Goal: Task Accomplishment & Management: Use online tool/utility

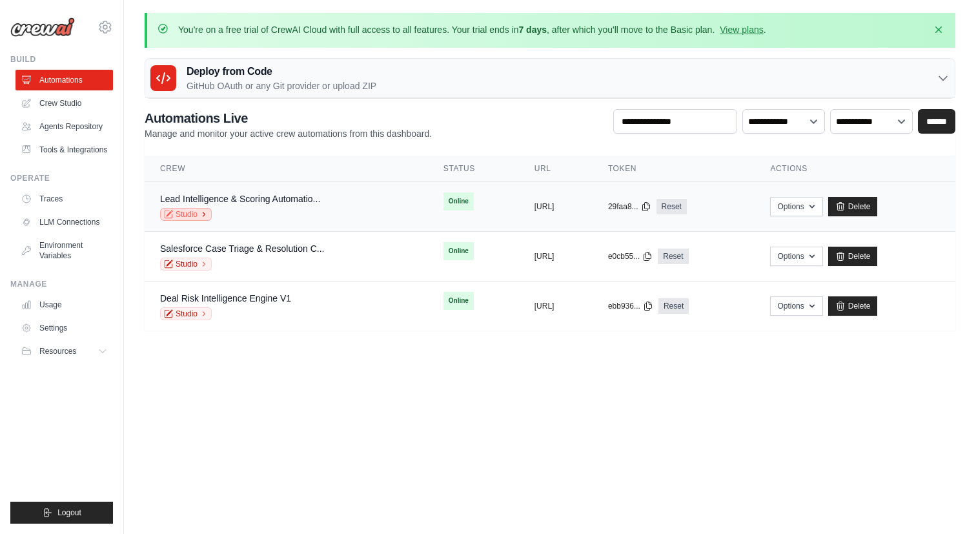
click at [188, 211] on link "Studio" at bounding box center [186, 214] width 52 height 13
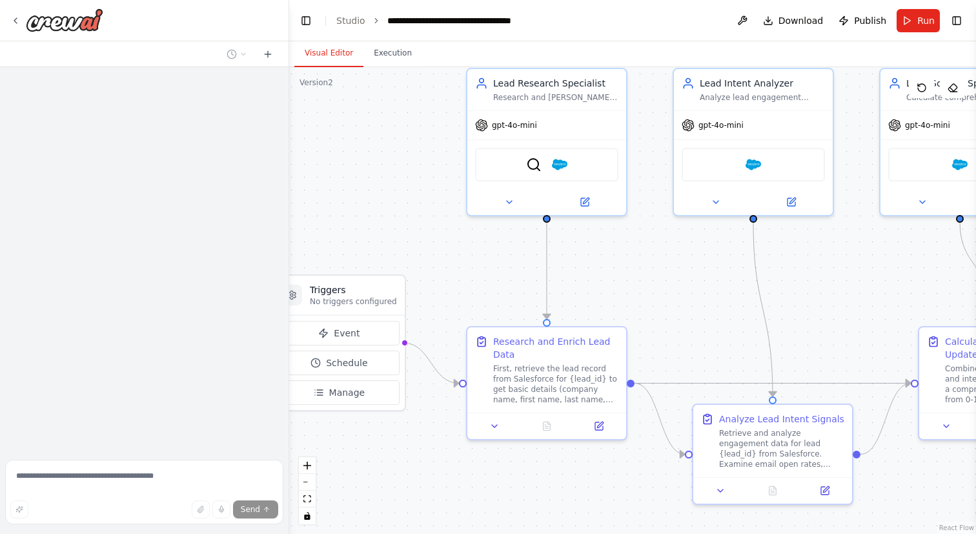
drag, startPoint x: 456, startPoint y: 261, endPoint x: 370, endPoint y: 194, distance: 109.3
click at [370, 194] on div ".deletable-edge-delete-btn { width: 20px; height: 20px; border: 0px solid #ffff…" at bounding box center [632, 300] width 687 height 467
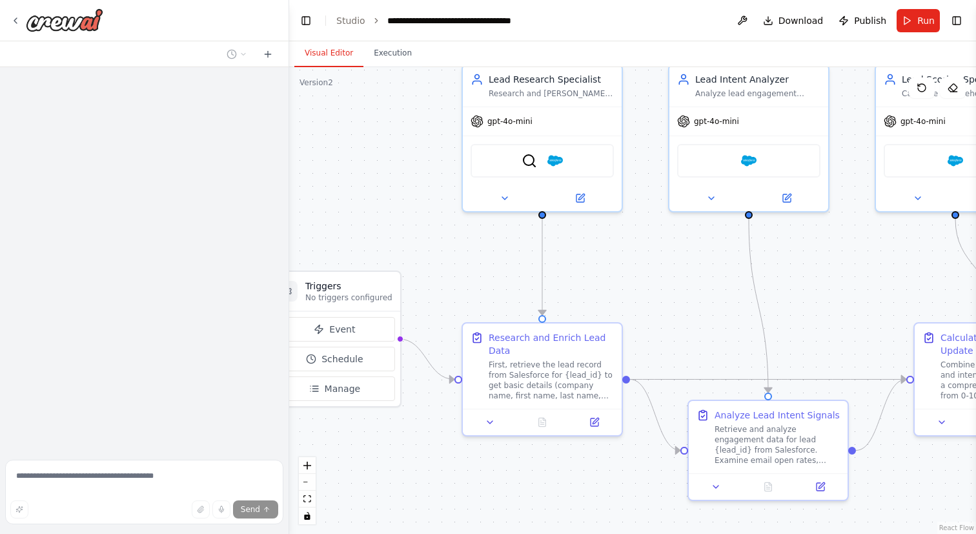
drag, startPoint x: 462, startPoint y: 272, endPoint x: 320, endPoint y: 264, distance: 142.2
click at [320, 264] on div ".deletable-edge-delete-btn { width: 20px; height: 20px; border: 0px solid #ffff…" at bounding box center [632, 300] width 687 height 467
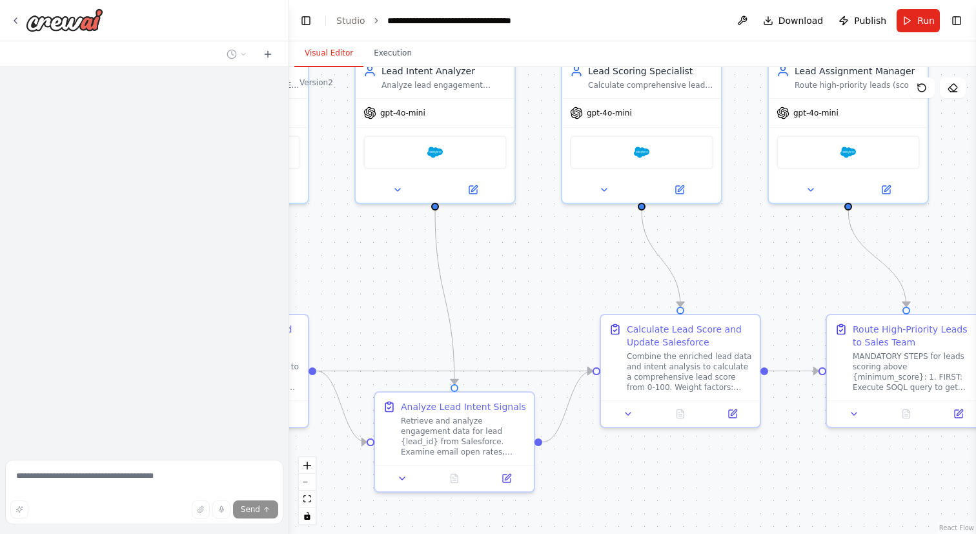
drag, startPoint x: 529, startPoint y: 296, endPoint x: 357, endPoint y: 296, distance: 171.6
click at [357, 296] on div ".deletable-edge-delete-btn { width: 20px; height: 20px; border: 0px solid #ffff…" at bounding box center [632, 300] width 687 height 467
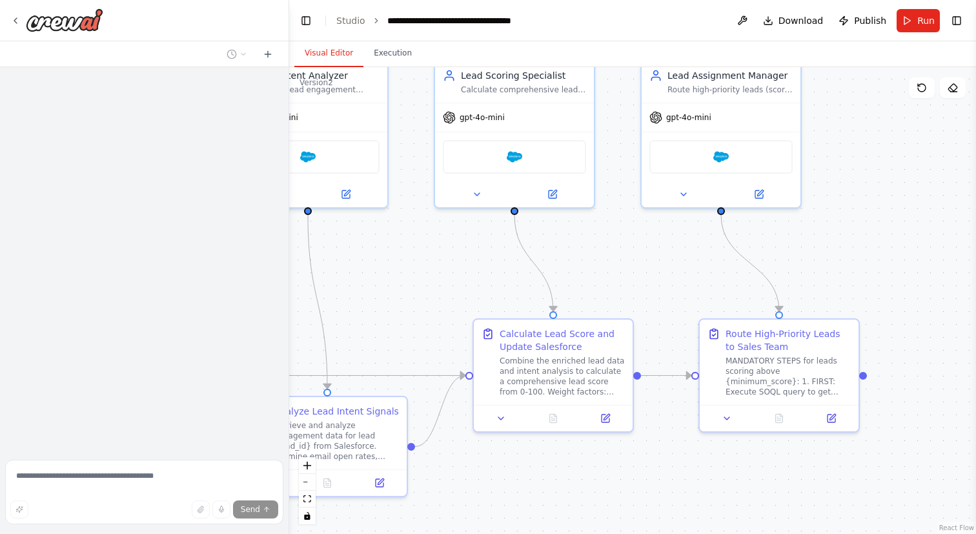
drag, startPoint x: 558, startPoint y: 256, endPoint x: 394, endPoint y: 264, distance: 164.8
click at [394, 264] on div ".deletable-edge-delete-btn { width: 20px; height: 20px; border: 0px solid #ffff…" at bounding box center [632, 300] width 687 height 467
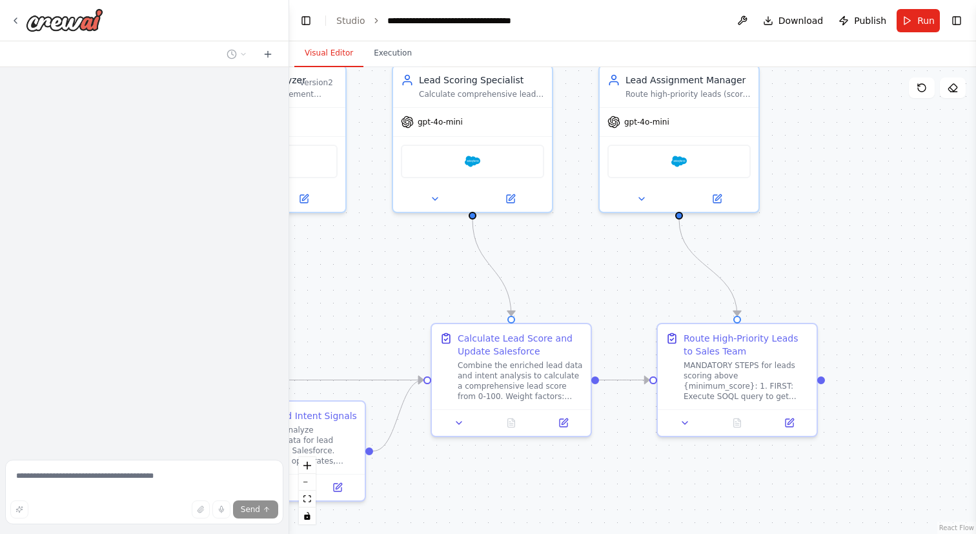
drag, startPoint x: 594, startPoint y: 265, endPoint x: 516, endPoint y: 252, distance: 79.9
click at [516, 252] on div ".deletable-edge-delete-btn { width: 20px; height: 20px; border: 0px solid #ffff…" at bounding box center [632, 300] width 687 height 467
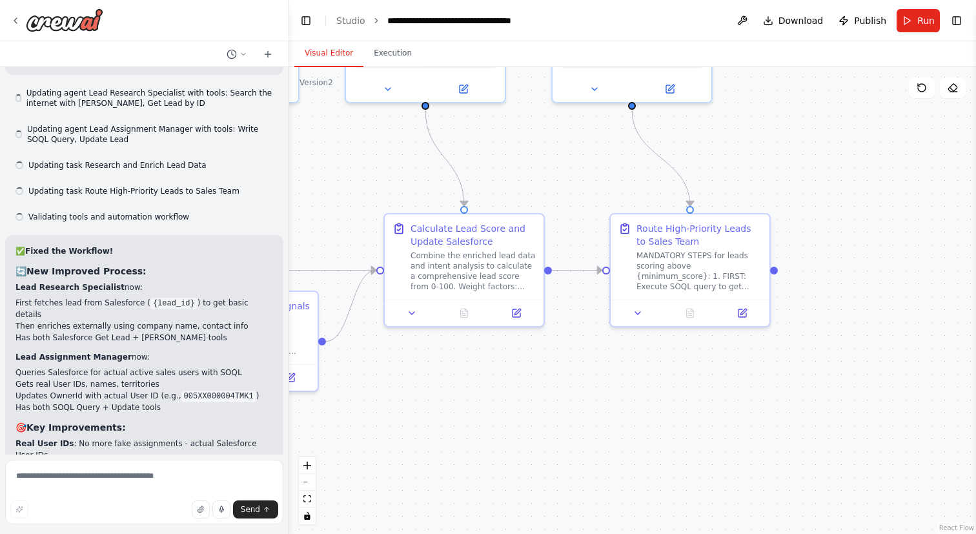
drag, startPoint x: 537, startPoint y: 304, endPoint x: 569, endPoint y: 208, distance: 101.2
click at [569, 208] on div ".deletable-edge-delete-btn { width: 20px; height: 20px; border: 0px solid #ffff…" at bounding box center [632, 300] width 687 height 467
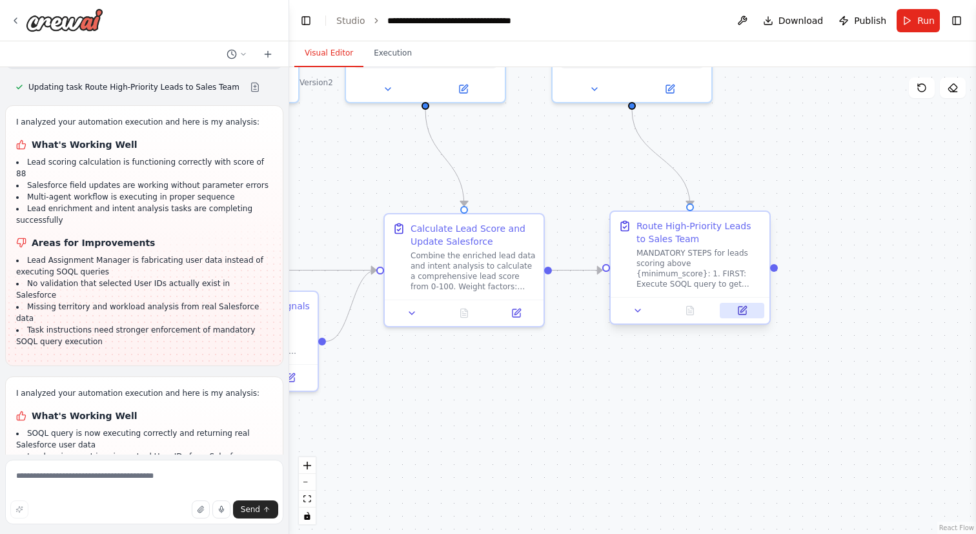
scroll to position [5160, 0]
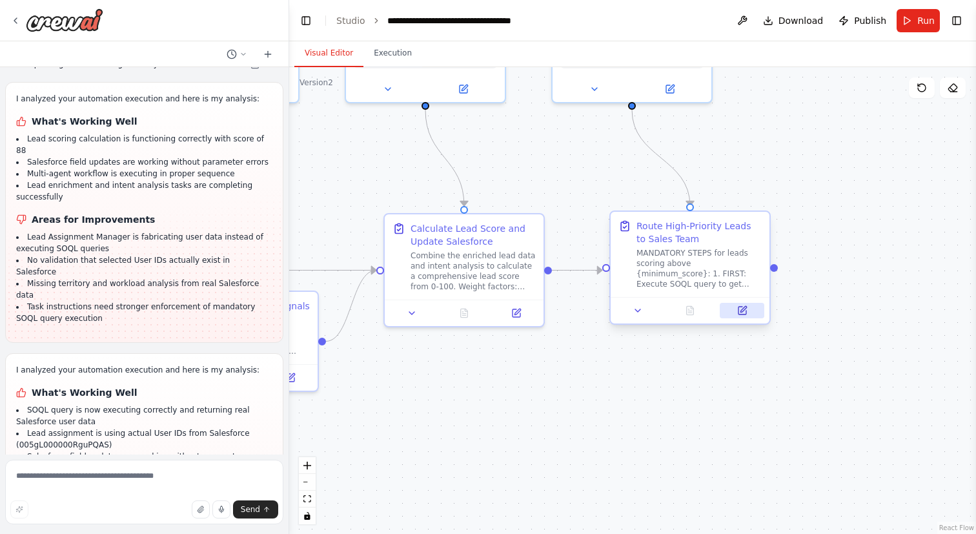
click at [737, 307] on icon at bounding box center [742, 310] width 10 height 10
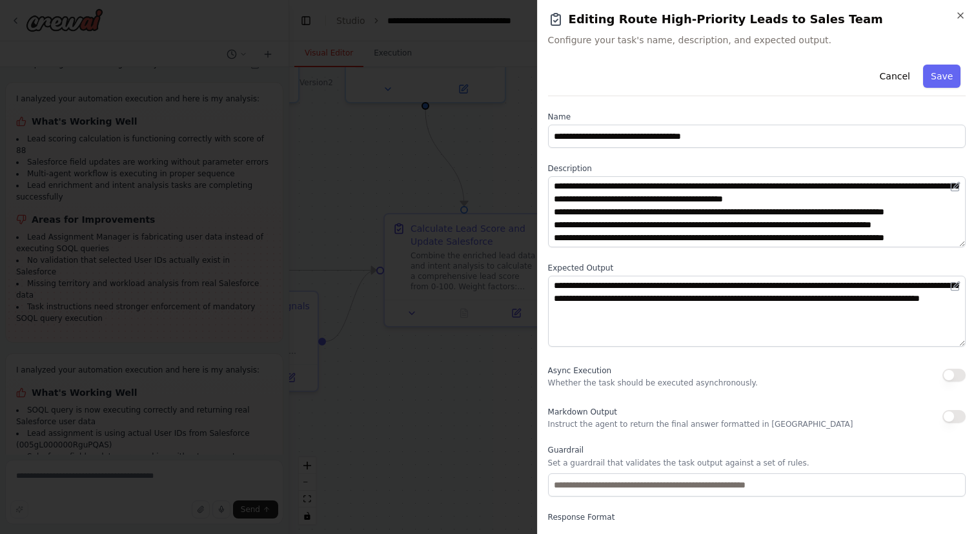
scroll to position [0, 0]
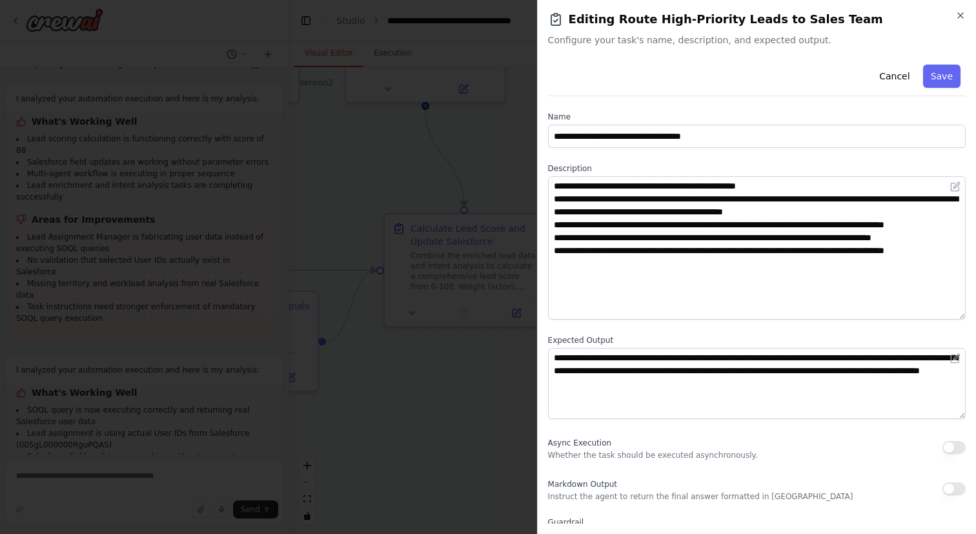
drag, startPoint x: 963, startPoint y: 244, endPoint x: 963, endPoint y: 316, distance: 72.3
click at [963, 316] on textarea "**********" at bounding box center [757, 247] width 418 height 143
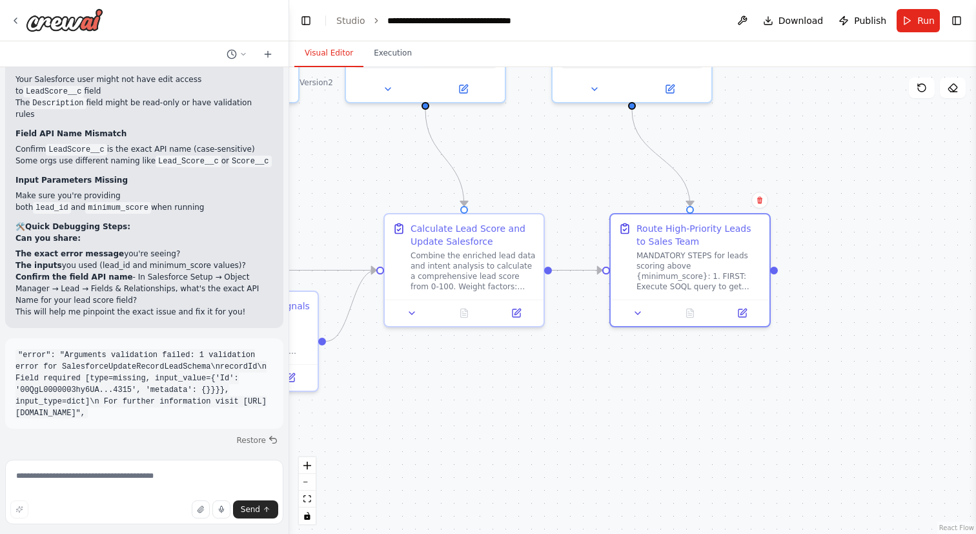
scroll to position [3213, 0]
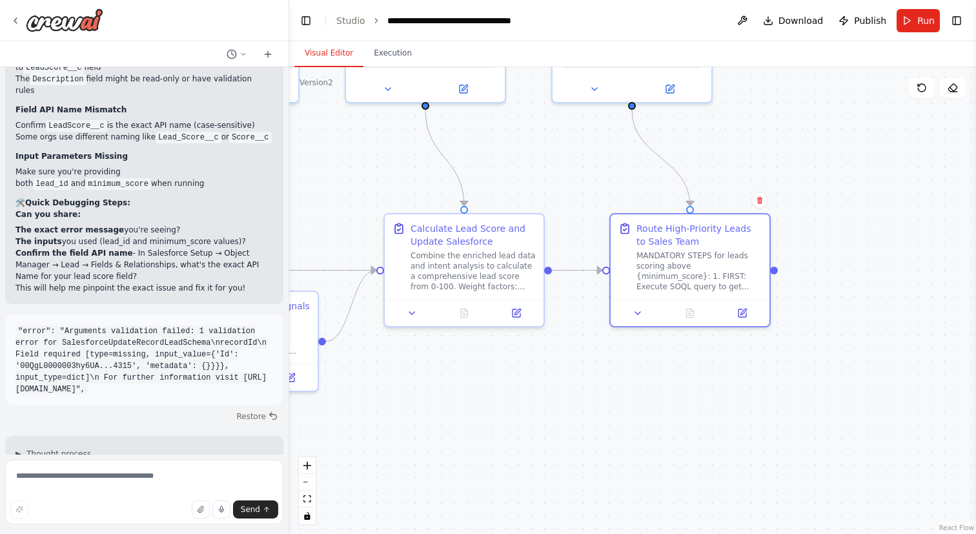
drag, startPoint x: 223, startPoint y: 288, endPoint x: 17, endPoint y: 232, distance: 212.7
click at [17, 325] on code ""error": "Arguments validation failed: 1 validation error for SalesforceUpdateR…" at bounding box center [140, 360] width 251 height 70
click at [128, 325] on code ""error": "Arguments validation failed: 1 validation error for SalesforceUpdateR…" at bounding box center [140, 360] width 251 height 70
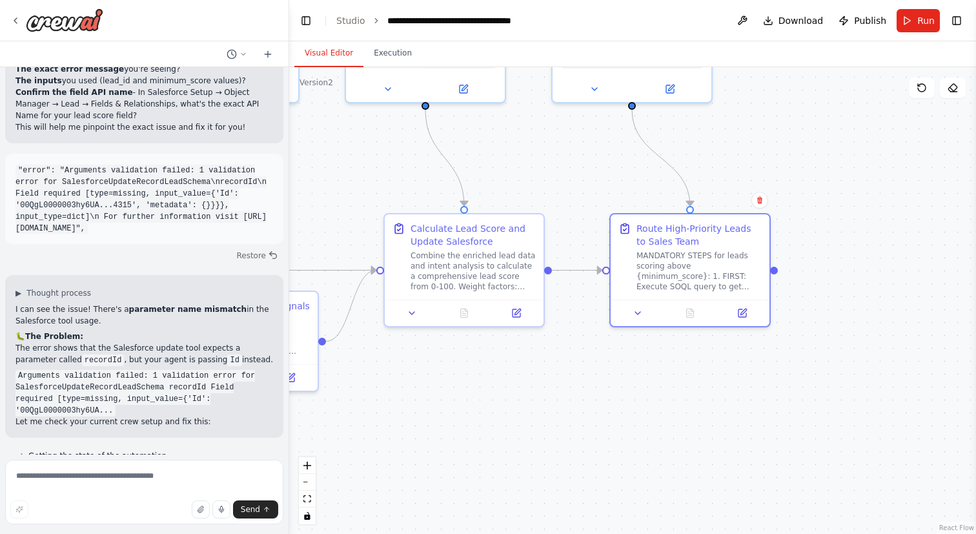
scroll to position [3396, 0]
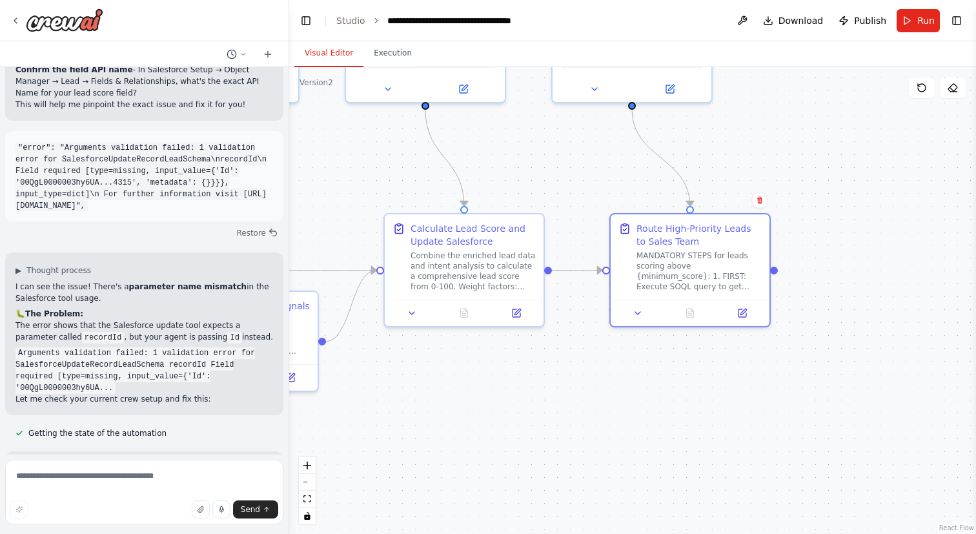
click at [82, 332] on code "recordId" at bounding box center [103, 338] width 43 height 12
click at [227, 332] on code "Id" at bounding box center [234, 338] width 14 height 12
click at [742, 308] on icon at bounding box center [743, 309] width 6 height 6
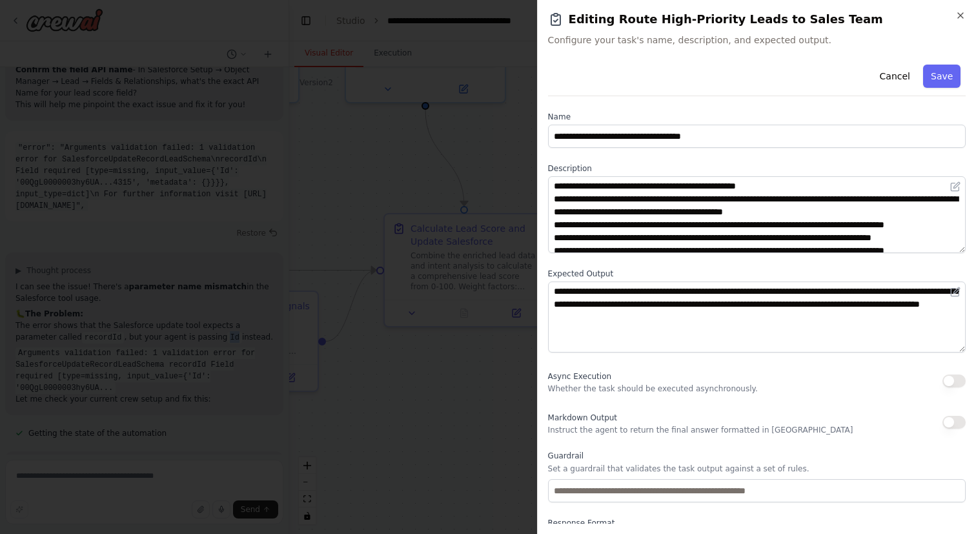
drag, startPoint x: 963, startPoint y: 241, endPoint x: 962, endPoint y: 284, distance: 43.3
click at [962, 253] on textarea "**********" at bounding box center [757, 214] width 418 height 77
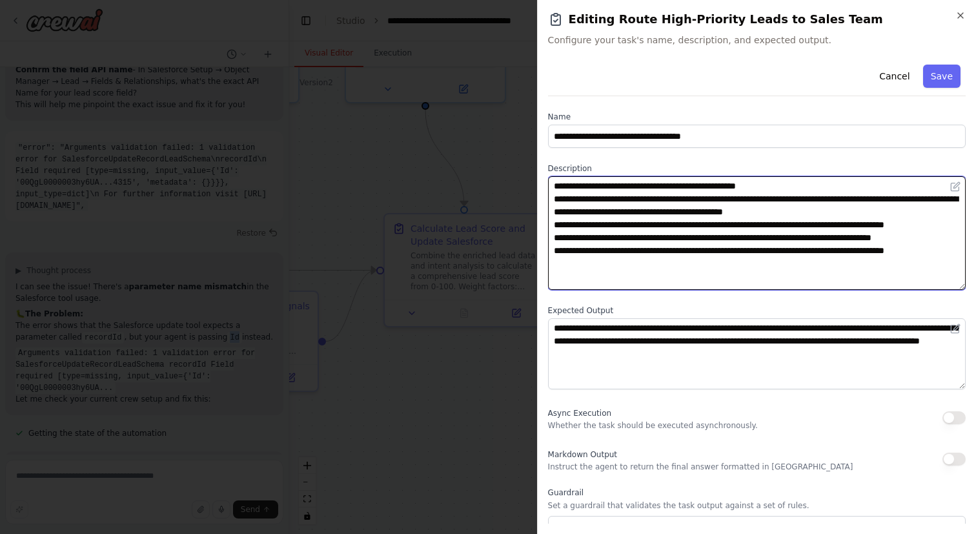
click at [903, 248] on textarea "**********" at bounding box center [757, 233] width 418 height 114
click at [609, 266] on textarea "**********" at bounding box center [757, 233] width 418 height 114
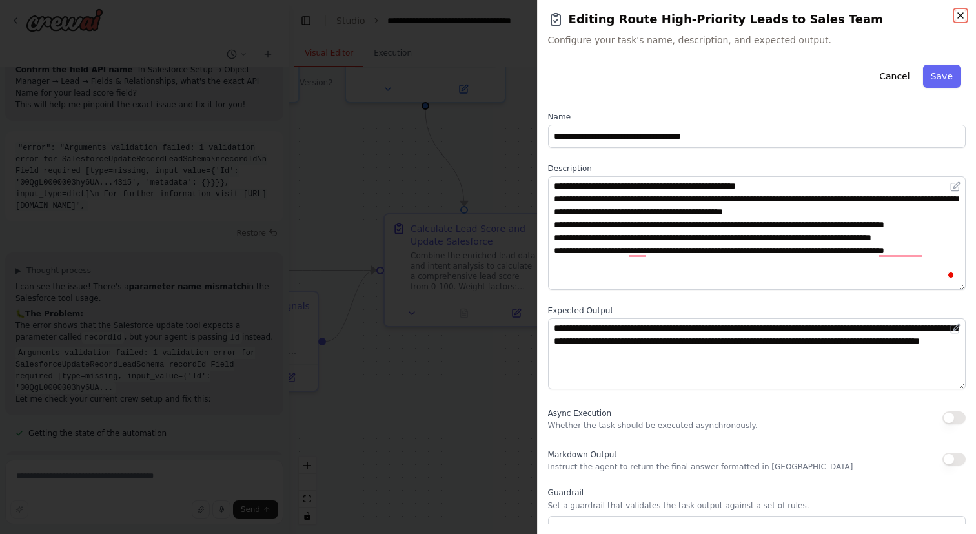
click at [959, 18] on icon "button" at bounding box center [960, 15] width 10 height 10
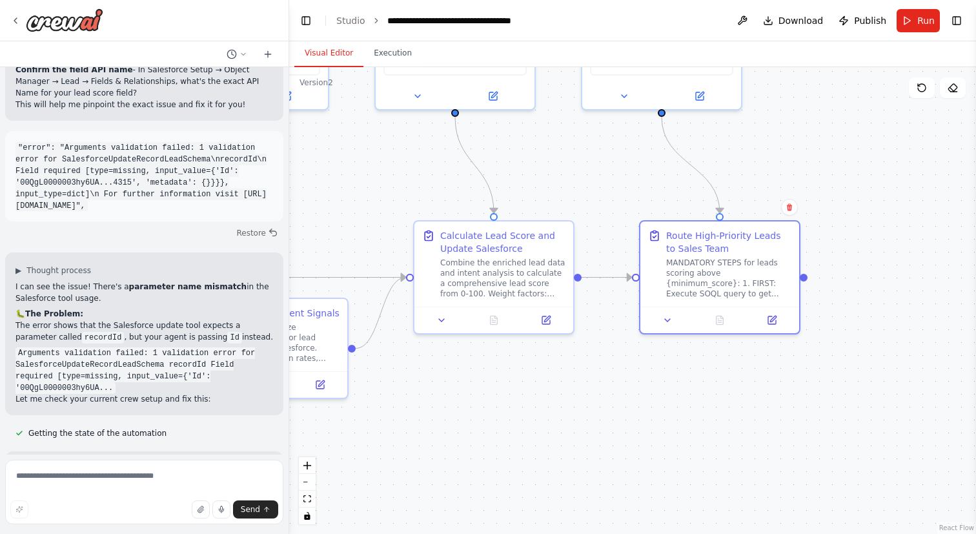
drag, startPoint x: 572, startPoint y: 150, endPoint x: 775, endPoint y: 204, distance: 209.6
click at [775, 204] on div ".deletable-edge-delete-btn { width: 20px; height: 20px; border: 0px solid #ffff…" at bounding box center [632, 300] width 687 height 467
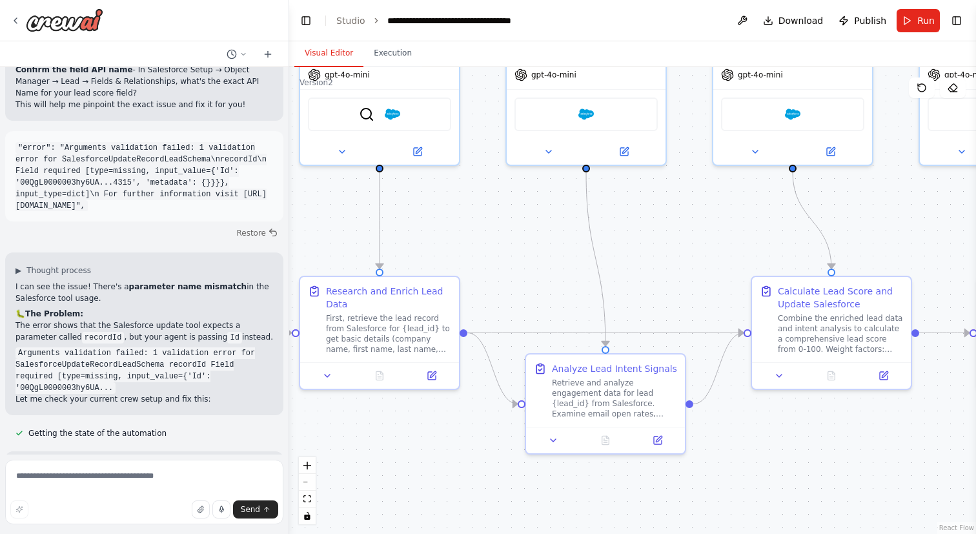
drag, startPoint x: 458, startPoint y: 235, endPoint x: 624, endPoint y: 244, distance: 166.1
click at [624, 244] on div ".deletable-edge-delete-btn { width: 20px; height: 20px; border: 0px solid #ffff…" at bounding box center [632, 300] width 687 height 467
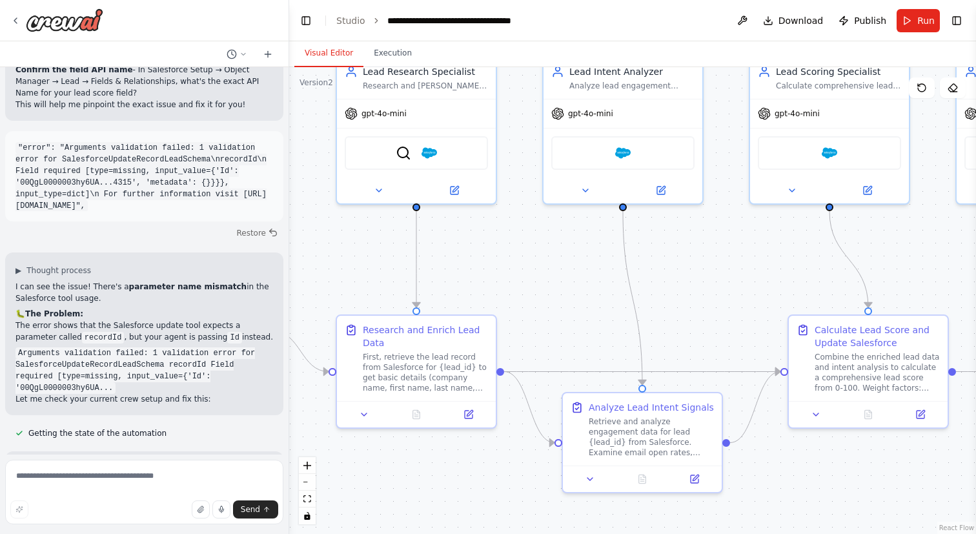
drag, startPoint x: 454, startPoint y: 177, endPoint x: 490, endPoint y: 216, distance: 52.5
click at [490, 216] on div ".deletable-edge-delete-btn { width: 20px; height: 20px; border: 0px solid #ffff…" at bounding box center [632, 300] width 687 height 467
drag, startPoint x: 540, startPoint y: 268, endPoint x: 679, endPoint y: 268, distance: 139.4
click at [679, 268] on div ".deletable-edge-delete-btn { width: 20px; height: 20px; border: 0px solid #ffff…" at bounding box center [632, 300] width 687 height 467
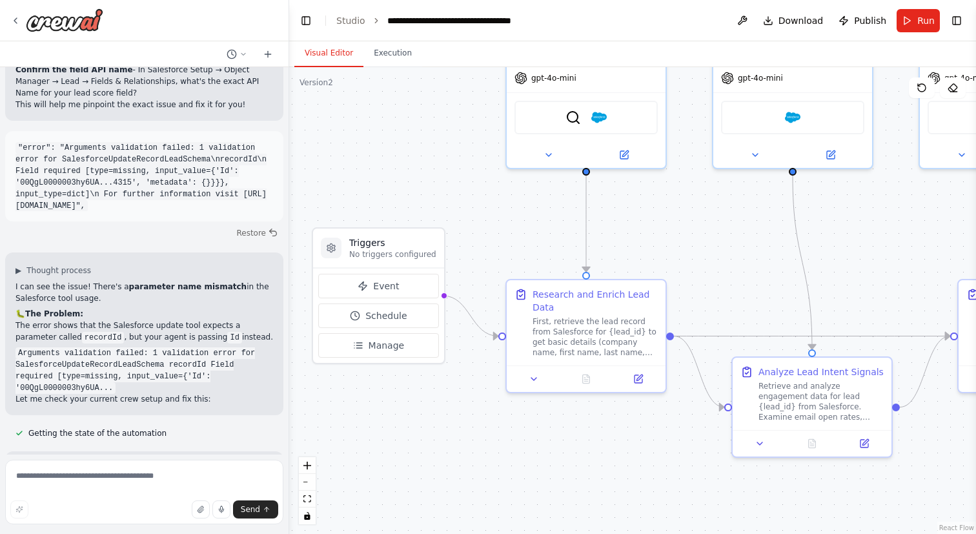
drag, startPoint x: 467, startPoint y: 277, endPoint x: 497, endPoint y: 242, distance: 46.7
click at [497, 242] on div ".deletable-edge-delete-btn { width: 20px; height: 20px; border: 0px solid #ffff…" at bounding box center [632, 300] width 687 height 467
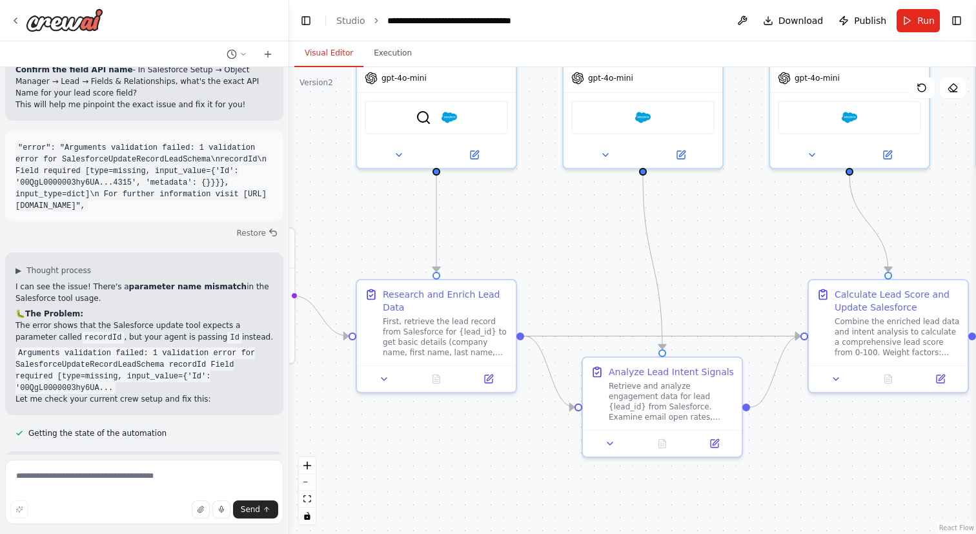
drag, startPoint x: 631, startPoint y: 226, endPoint x: 479, endPoint y: 226, distance: 152.3
click at [479, 226] on div ".deletable-edge-delete-btn { width: 20px; height: 20px; border: 0px solid #ffff…" at bounding box center [632, 300] width 687 height 467
drag, startPoint x: 558, startPoint y: 238, endPoint x: 465, endPoint y: 232, distance: 93.8
click at [465, 232] on div ".deletable-edge-delete-btn { width: 20px; height: 20px; border: 0px solid #ffff…" at bounding box center [632, 300] width 687 height 467
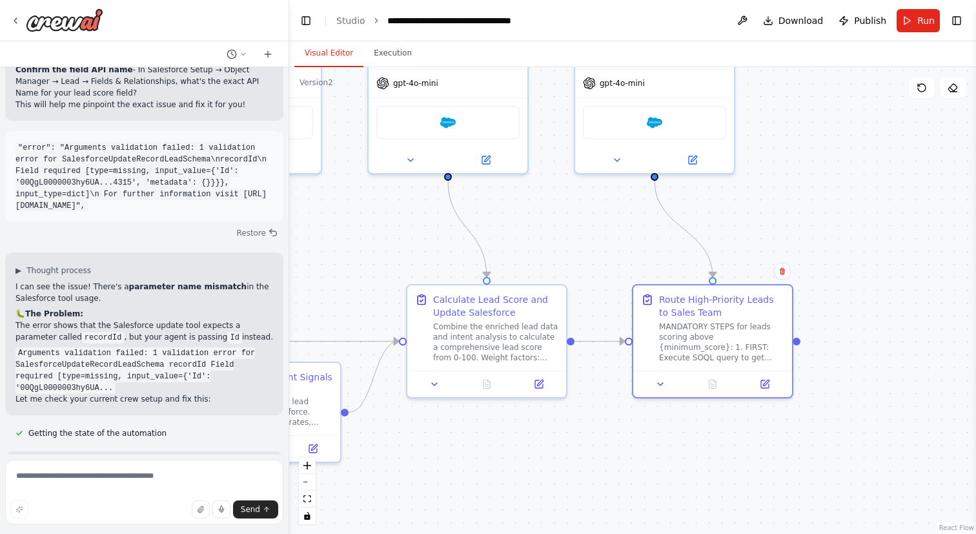
drag, startPoint x: 813, startPoint y: 188, endPoint x: 467, endPoint y: 199, distance: 346.0
click at [467, 199] on div ".deletable-edge-delete-btn { width: 20px; height: 20px; border: 0px solid #ffff…" at bounding box center [632, 300] width 687 height 467
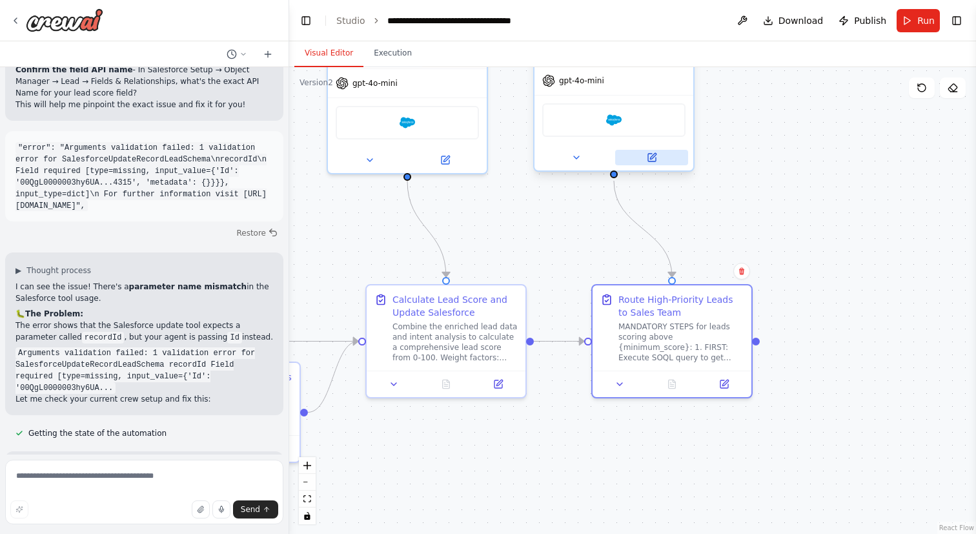
click at [659, 156] on button at bounding box center [651, 157] width 73 height 15
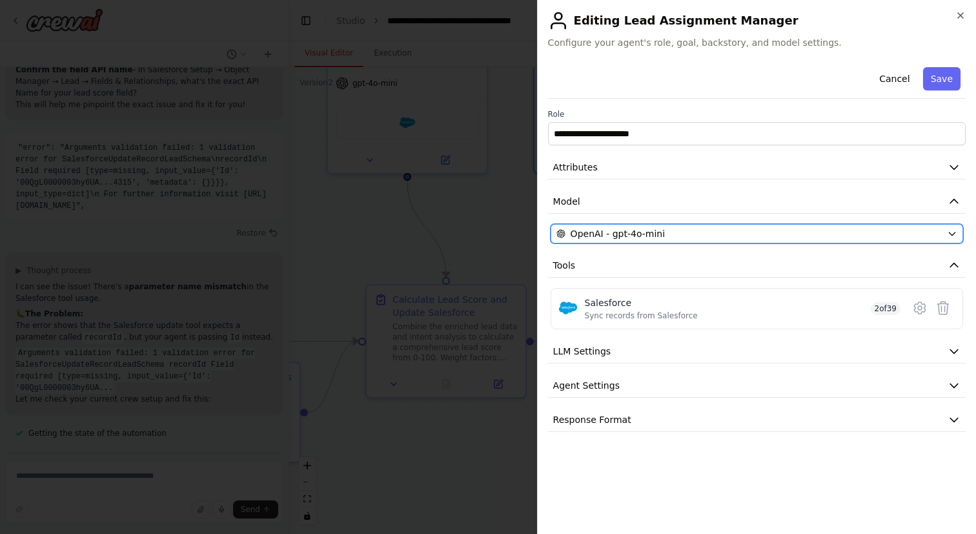
click at [652, 232] on span "OpenAI - gpt-4o-mini" at bounding box center [617, 233] width 94 height 13
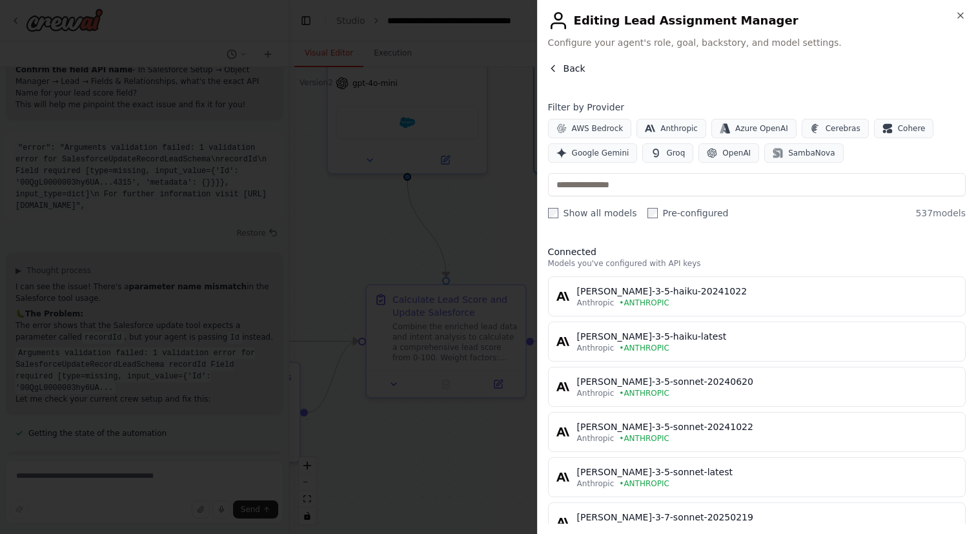
click at [574, 63] on span "Back" at bounding box center [574, 68] width 22 height 13
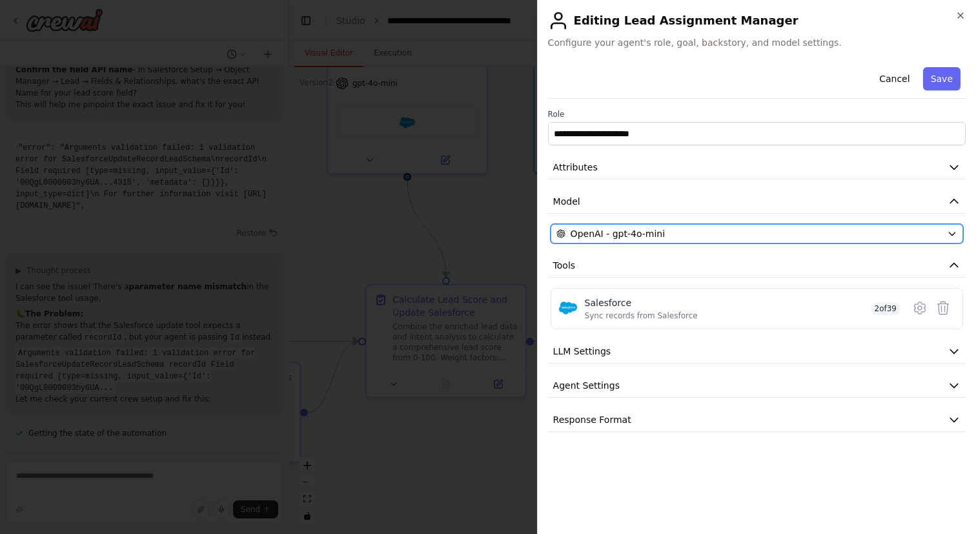
click at [663, 230] on div "OpenAI - gpt-4o-mini" at bounding box center [748, 233] width 385 height 13
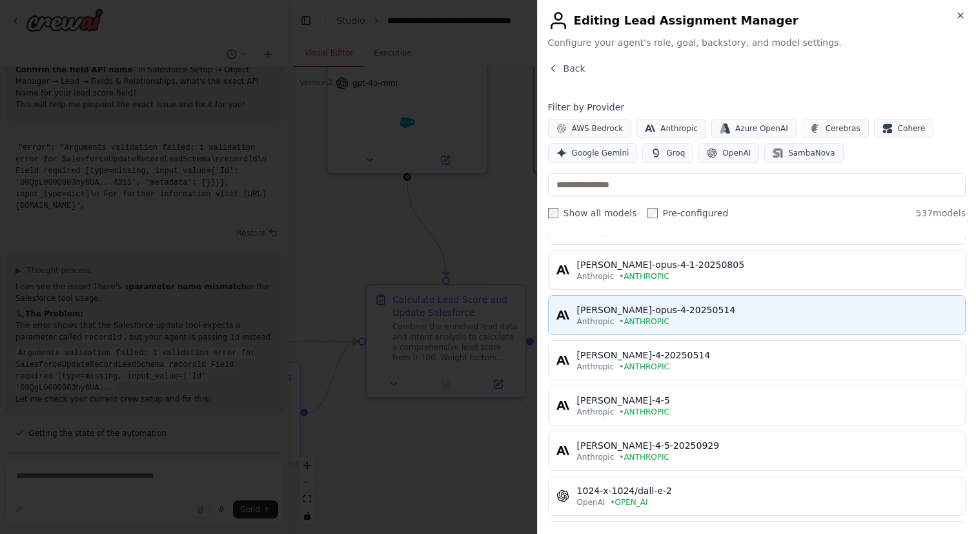
scroll to position [615, 0]
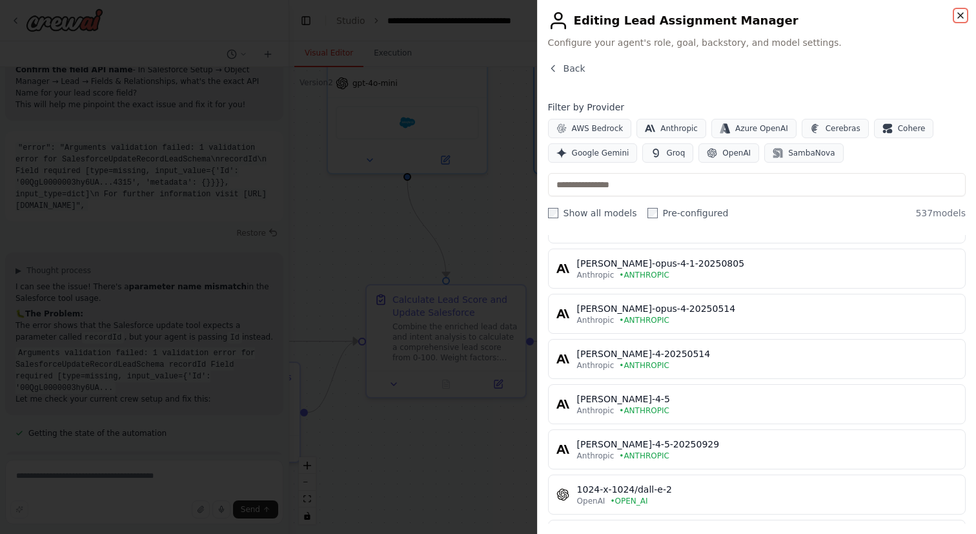
click at [958, 14] on icon "button" at bounding box center [960, 15] width 10 height 10
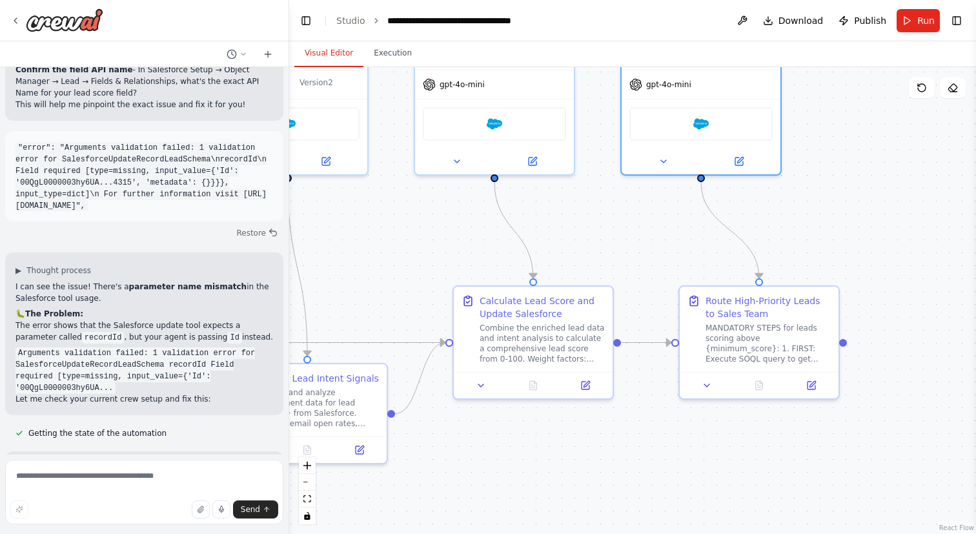
drag, startPoint x: 794, startPoint y: 143, endPoint x: 917, endPoint y: 144, distance: 122.6
click at [917, 144] on div ".deletable-edge-delete-btn { width: 20px; height: 20px; border: 0px solid #ffff…" at bounding box center [632, 300] width 687 height 467
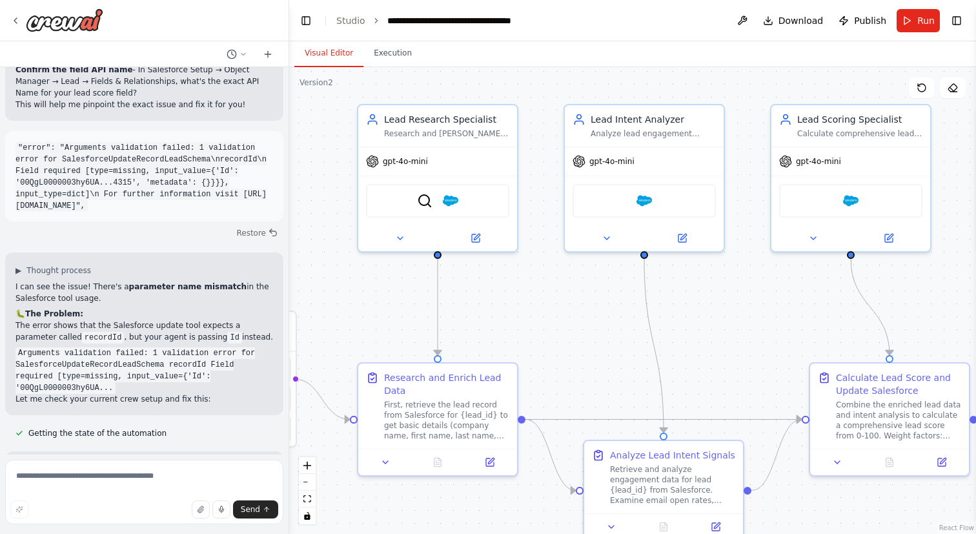
drag, startPoint x: 494, startPoint y: 237, endPoint x: 815, endPoint y: 314, distance: 329.8
click at [815, 314] on div ".deletable-edge-delete-btn { width: 20px; height: 20px; border: 0px solid #ffff…" at bounding box center [632, 300] width 687 height 467
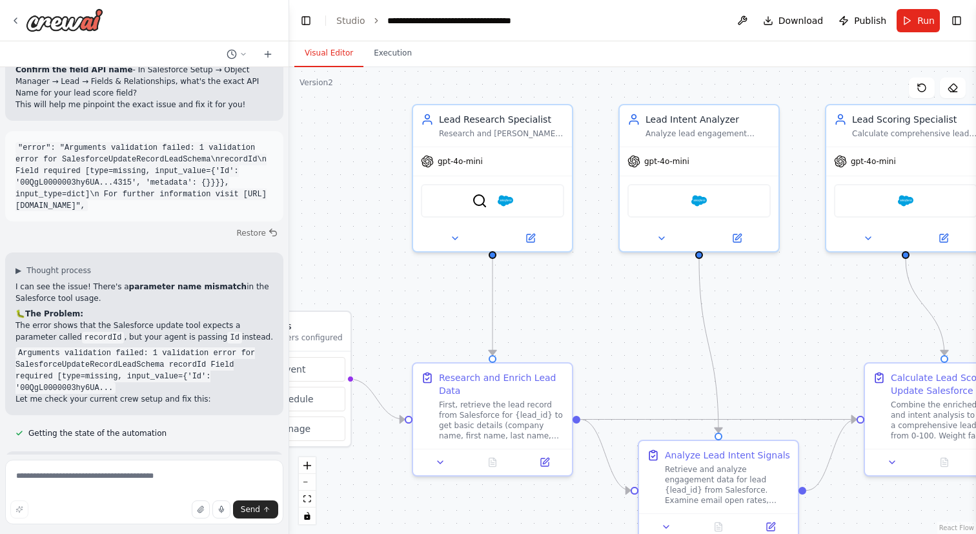
drag, startPoint x: 515, startPoint y: 309, endPoint x: 711, endPoint y: 309, distance: 196.2
click at [710, 309] on div ".deletable-edge-delete-btn { width: 20px; height: 20px; border: 0px solid #ffff…" at bounding box center [632, 300] width 687 height 467
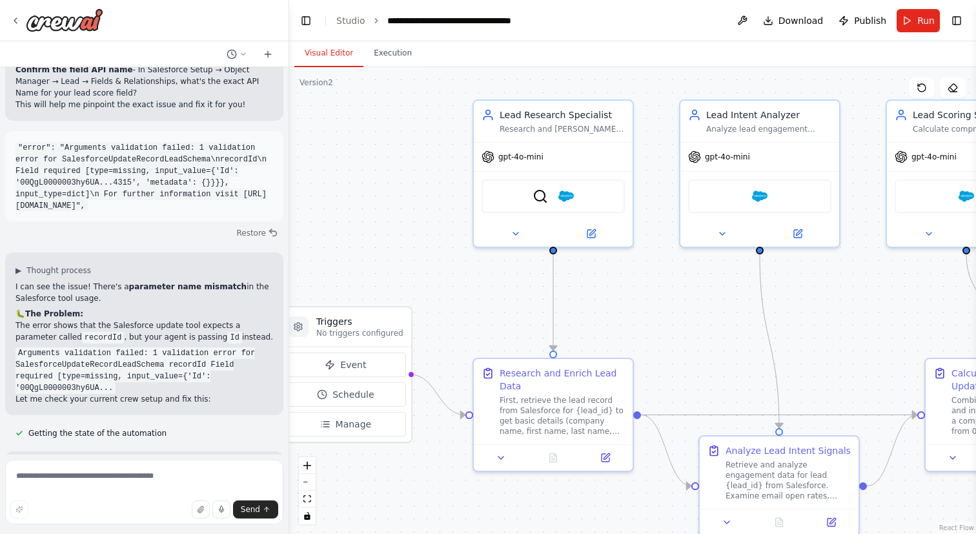
drag, startPoint x: 528, startPoint y: 243, endPoint x: 421, endPoint y: 232, distance: 108.3
click at [415, 235] on div ".deletable-edge-delete-btn { width: 20px; height: 20px; border: 0px solid #ffff…" at bounding box center [632, 300] width 687 height 467
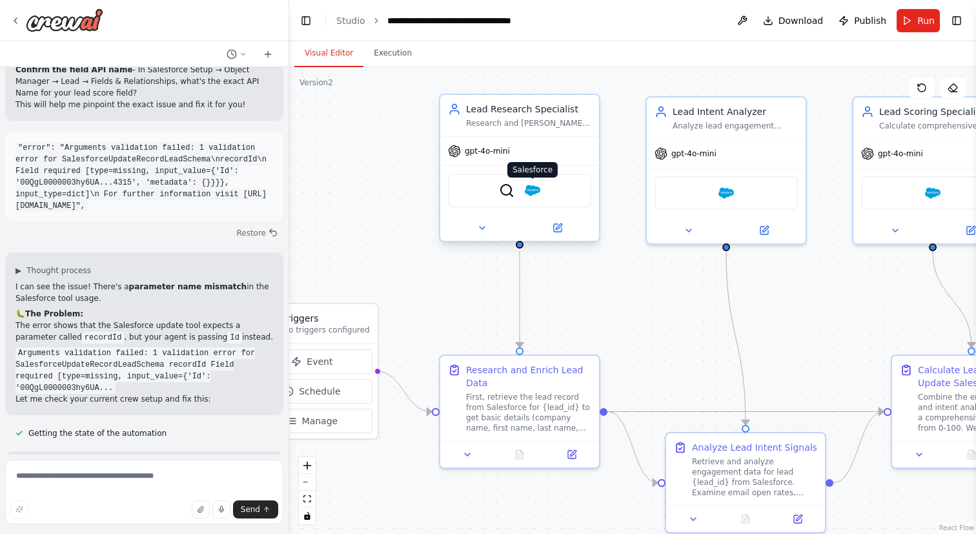
click at [531, 192] on img at bounding box center [532, 190] width 15 height 15
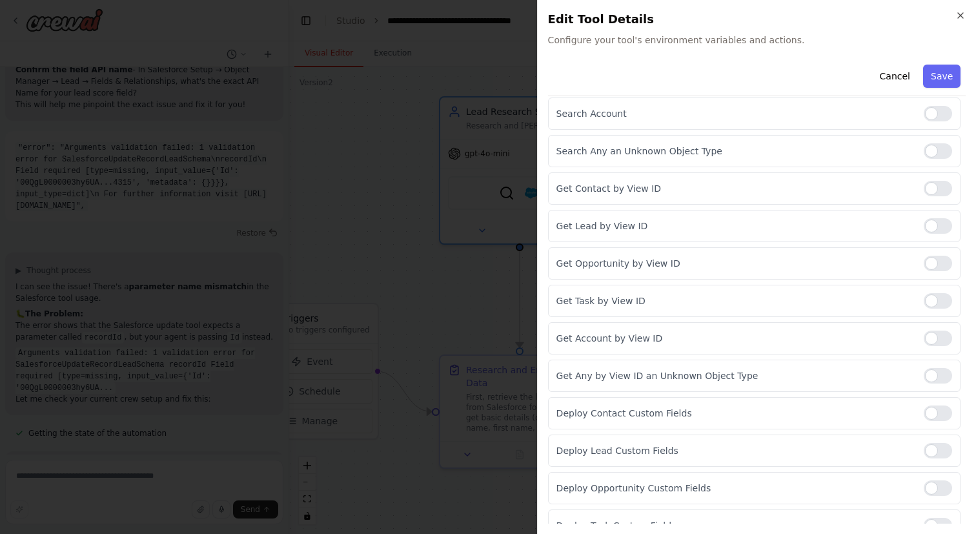
scroll to position [1015, 0]
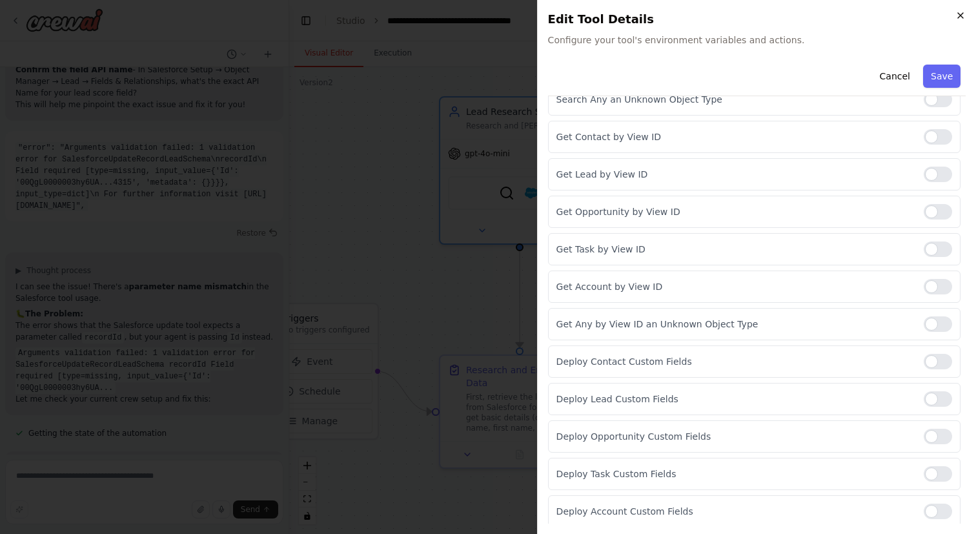
click at [961, 13] on icon "button" at bounding box center [960, 15] width 10 height 10
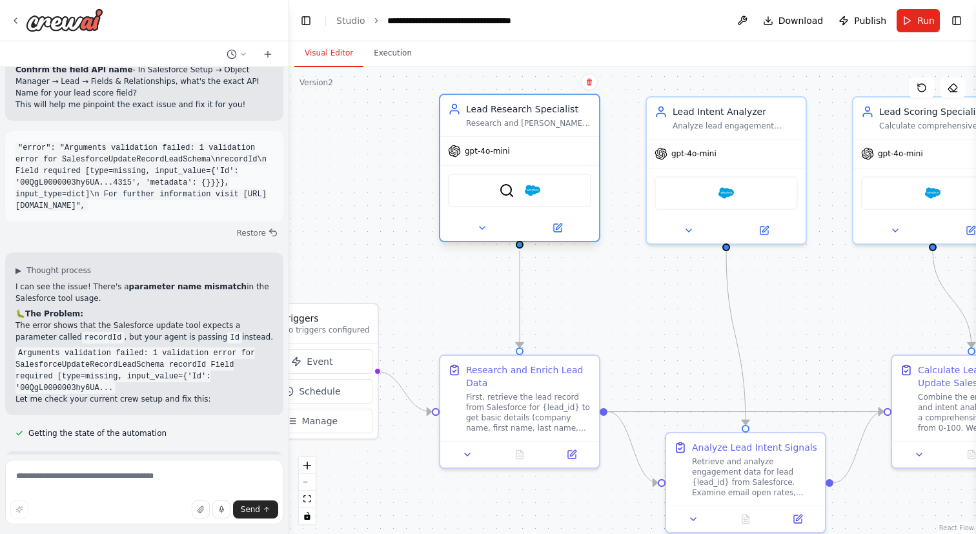
click at [525, 157] on div "gpt-4o-mini" at bounding box center [519, 151] width 159 height 28
click at [566, 228] on button at bounding box center [557, 227] width 73 height 15
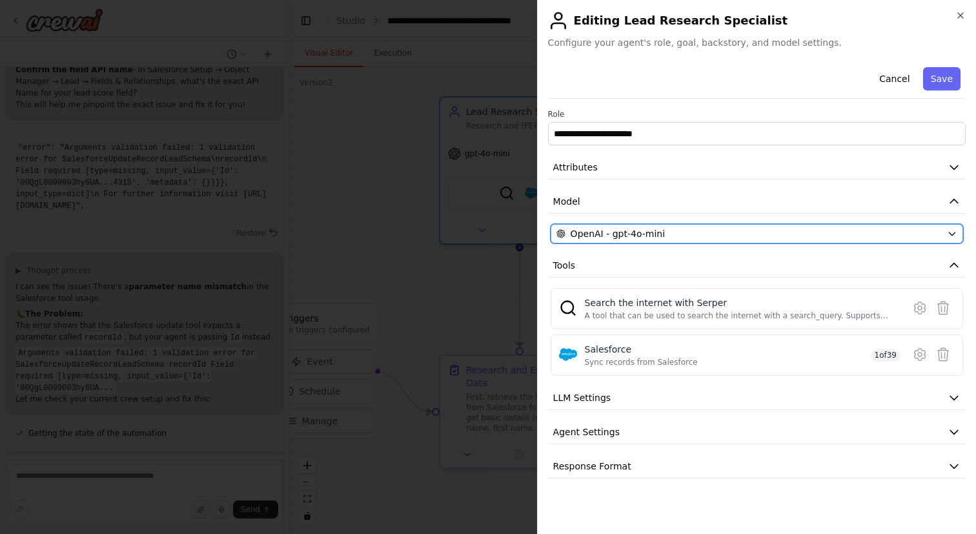
click at [639, 234] on span "OpenAI - gpt-4o-mini" at bounding box center [617, 233] width 94 height 13
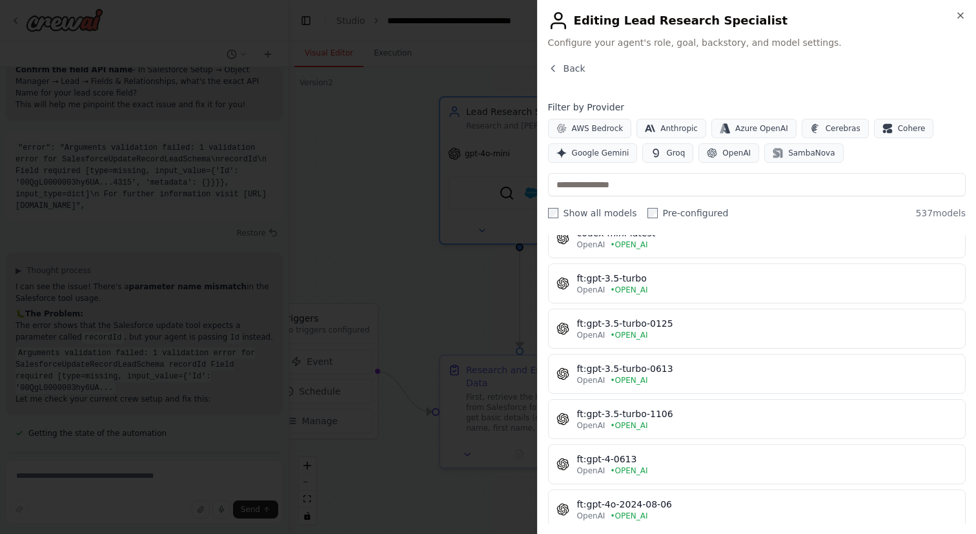
scroll to position [1116, 0]
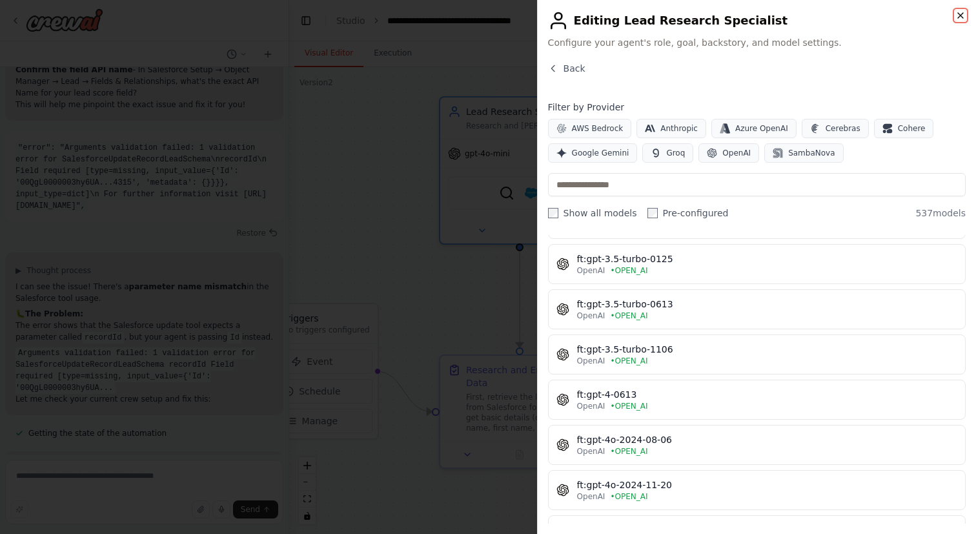
click at [956, 15] on icon "button" at bounding box center [960, 15] width 10 height 10
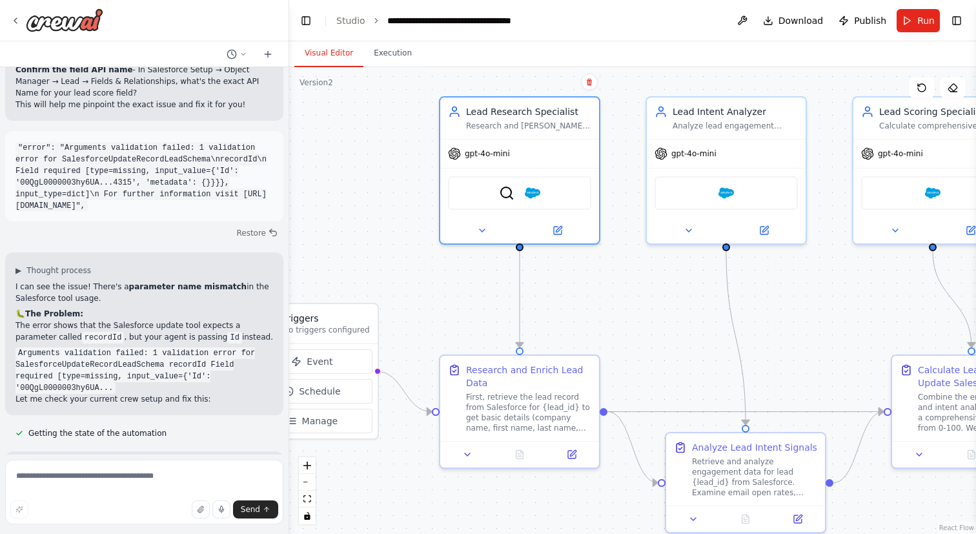
drag, startPoint x: 630, startPoint y: 150, endPoint x: 556, endPoint y: 150, distance: 74.9
click at [556, 150] on div ".deletable-edge-delete-btn { width: 20px; height: 20px; border: 0px solid #ffff…" at bounding box center [632, 300] width 687 height 467
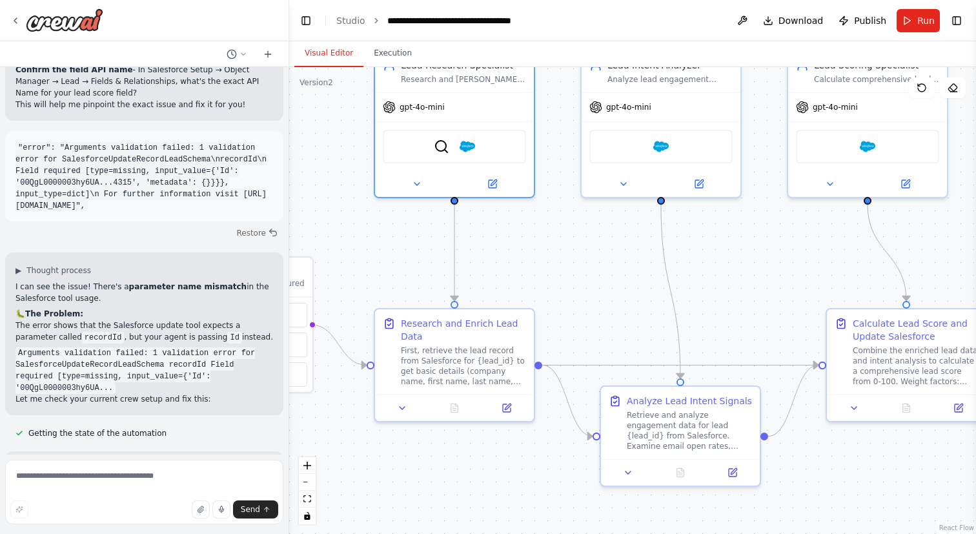
drag, startPoint x: 526, startPoint y: 292, endPoint x: 541, endPoint y: 229, distance: 65.0
click at [541, 229] on div ".deletable-edge-delete-btn { width: 20px; height: 20px; border: 0px solid #ffff…" at bounding box center [632, 300] width 687 height 467
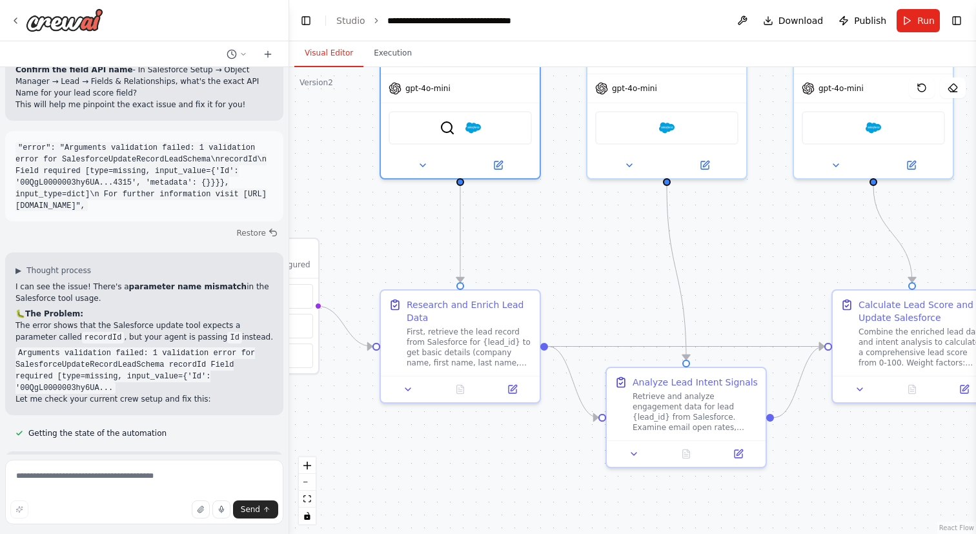
drag, startPoint x: 481, startPoint y: 251, endPoint x: 481, endPoint y: 292, distance: 40.7
click at [481, 292] on div ".deletable-edge-delete-btn { width: 20px; height: 20px; border: 0px solid #ffff…" at bounding box center [632, 300] width 687 height 467
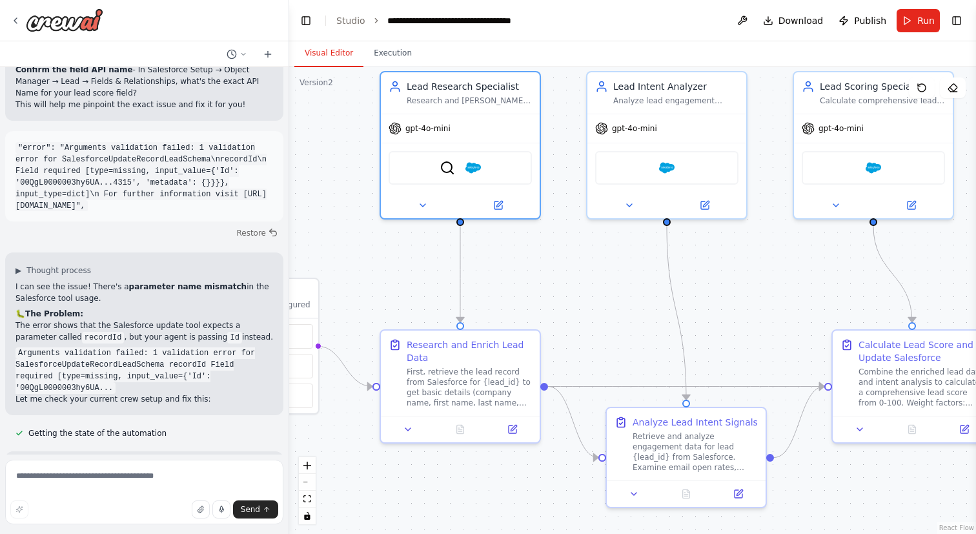
drag, startPoint x: 560, startPoint y: 284, endPoint x: 471, endPoint y: 283, distance: 89.1
click at [471, 284] on div ".deletable-edge-delete-btn { width: 20px; height: 20px; border: 0px solid #ffff…" at bounding box center [632, 300] width 687 height 467
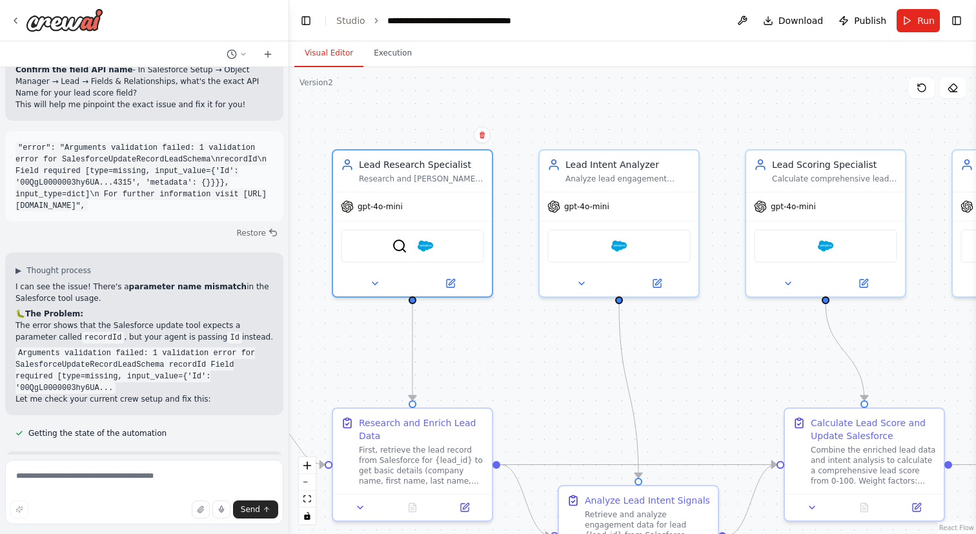
drag, startPoint x: 472, startPoint y: 108, endPoint x: 517, endPoint y: 189, distance: 93.0
click at [517, 189] on div ".deletable-edge-delete-btn { width: 20px; height: 20px; border: 0px solid #ffff…" at bounding box center [632, 300] width 687 height 467
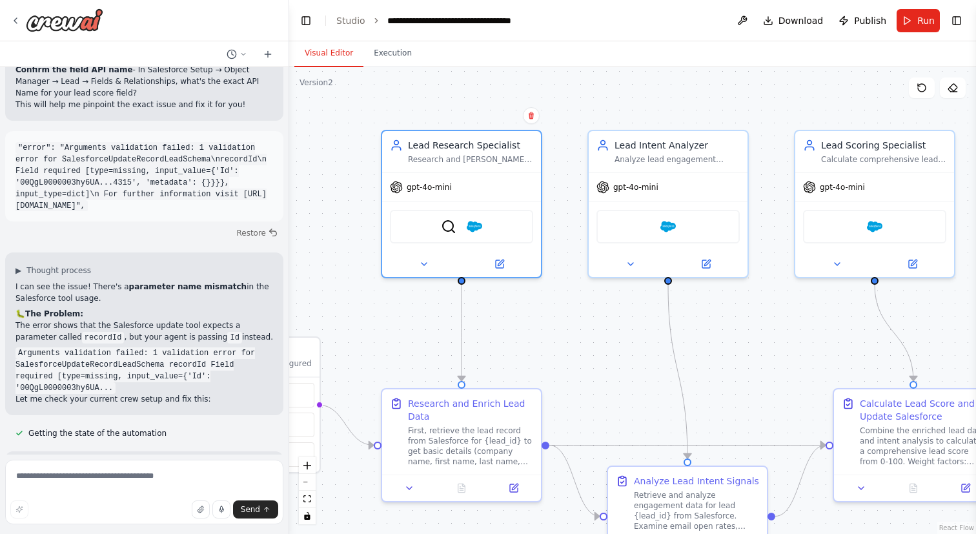
drag, startPoint x: 517, startPoint y: 189, endPoint x: 566, endPoint y: 161, distance: 56.3
click at [566, 161] on div ".deletable-edge-delete-btn { width: 20px; height: 20px; border: 0px solid #ffff…" at bounding box center [632, 300] width 687 height 467
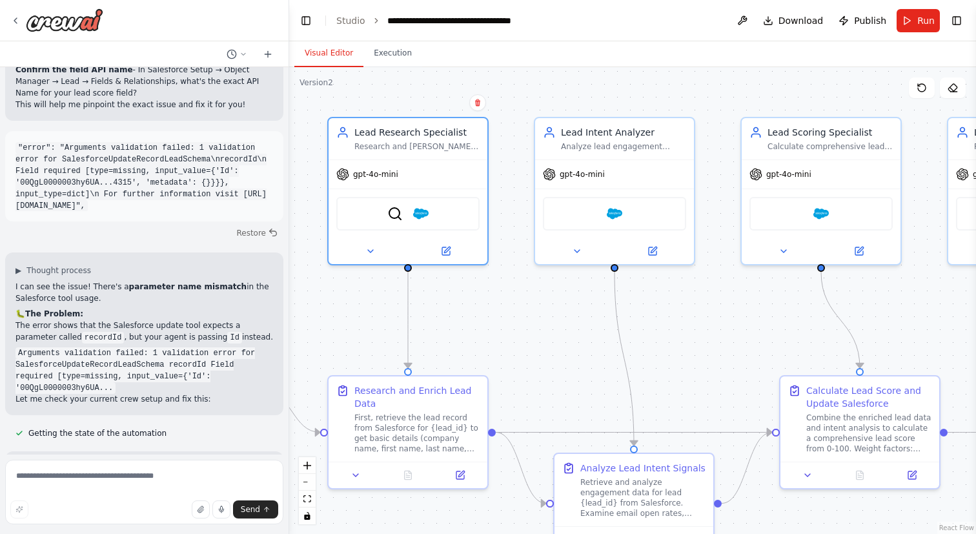
drag, startPoint x: 565, startPoint y: 202, endPoint x: 454, endPoint y: 179, distance: 113.3
click at [454, 179] on div ".deletable-edge-delete-btn { width: 20px; height: 20px; border: 0px solid #ffff…" at bounding box center [632, 300] width 687 height 467
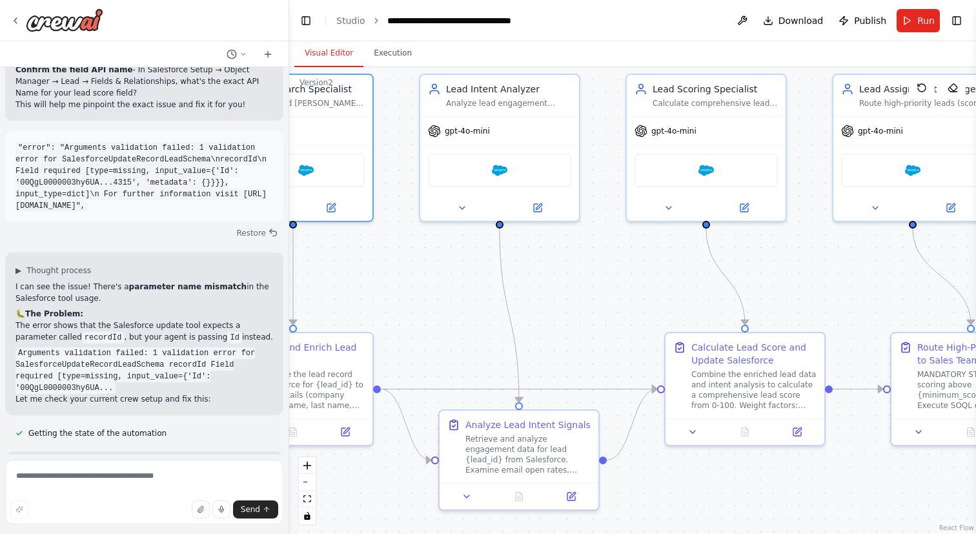
drag, startPoint x: 657, startPoint y: 106, endPoint x: 596, endPoint y: 78, distance: 67.6
click at [596, 78] on div ".deletable-edge-delete-btn { width: 20px; height: 20px; border: 0px solid #ffff…" at bounding box center [632, 300] width 687 height 467
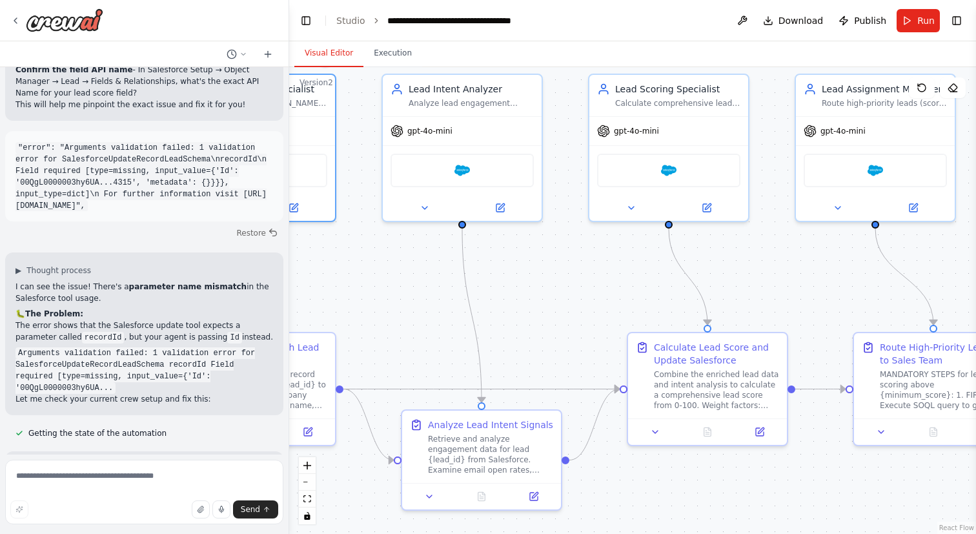
drag, startPoint x: 811, startPoint y: 123, endPoint x: 578, endPoint y: 123, distance: 232.9
click at [578, 123] on div ".deletable-edge-delete-btn { width: 20px; height: 20px; border: 0px solid #ffff…" at bounding box center [632, 300] width 687 height 467
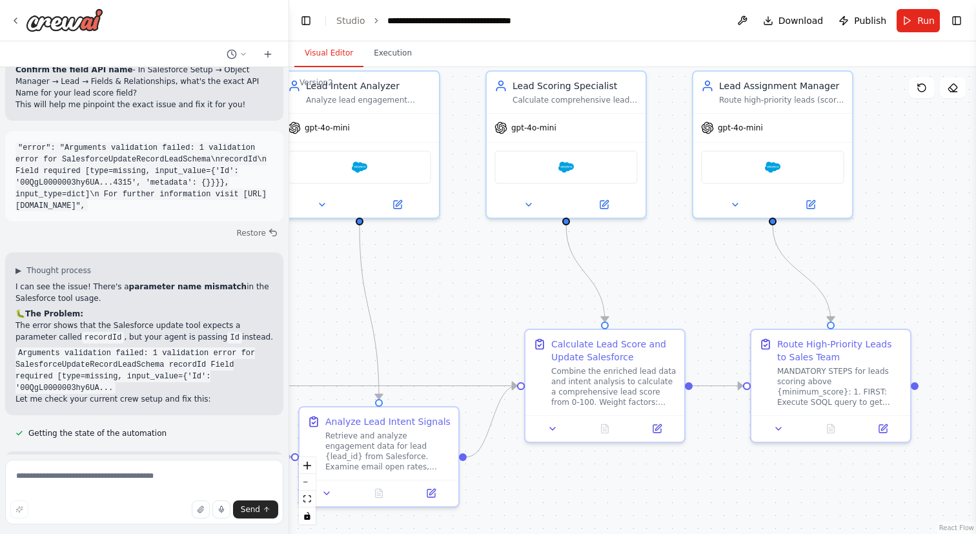
drag, startPoint x: 564, startPoint y: 226, endPoint x: 690, endPoint y: 217, distance: 126.2
click at [690, 217] on div ".deletable-edge-delete-btn { width: 20px; height: 20px; border: 0px solid #ffff…" at bounding box center [632, 300] width 687 height 467
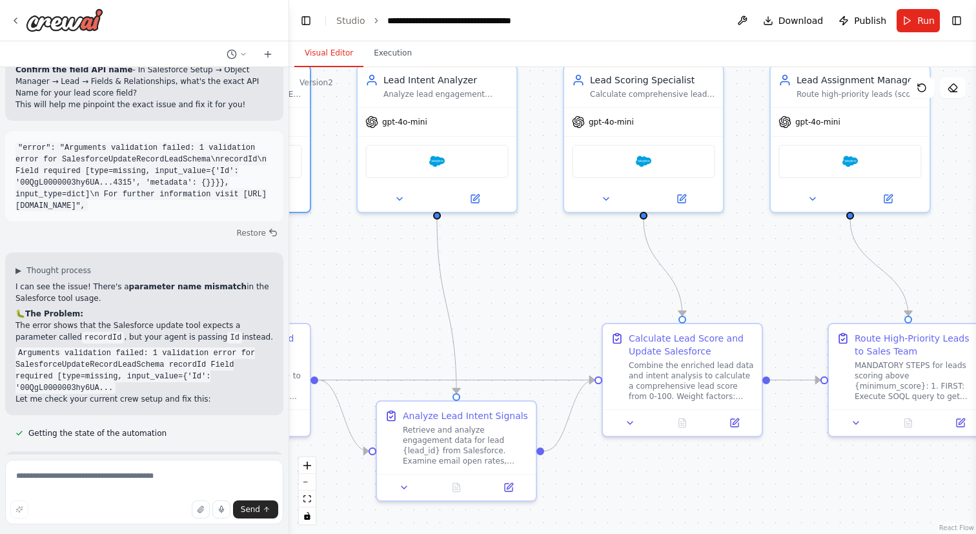
drag, startPoint x: 487, startPoint y: 280, endPoint x: 657, endPoint y: 280, distance: 169.7
click at [657, 280] on div ".deletable-edge-delete-btn { width: 20px; height: 20px; border: 0px solid #ffff…" at bounding box center [632, 300] width 687 height 467
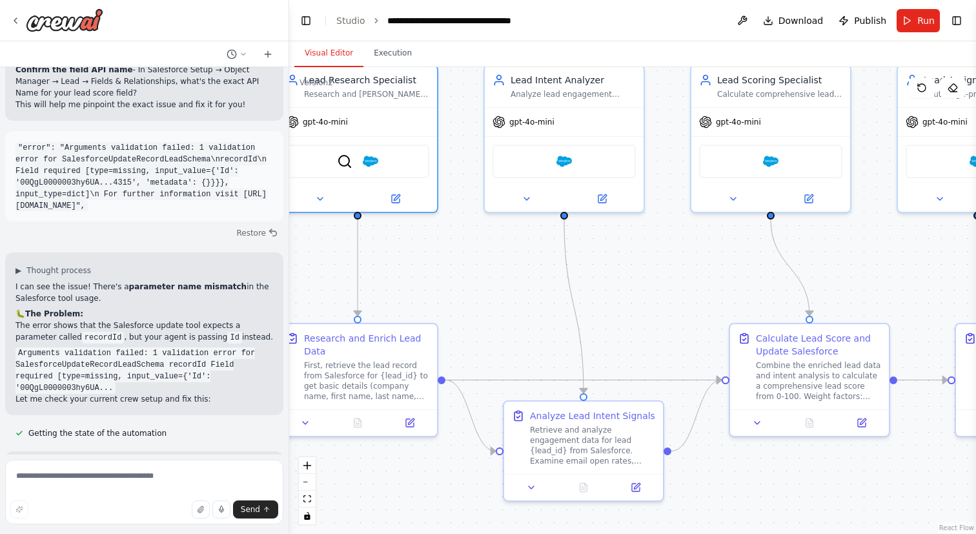
drag, startPoint x: 657, startPoint y: 280, endPoint x: 801, endPoint y: 334, distance: 154.4
click at [801, 334] on div ".deletable-edge-delete-btn { width: 20px; height: 20px; border: 0px solid #ffff…" at bounding box center [632, 300] width 687 height 467
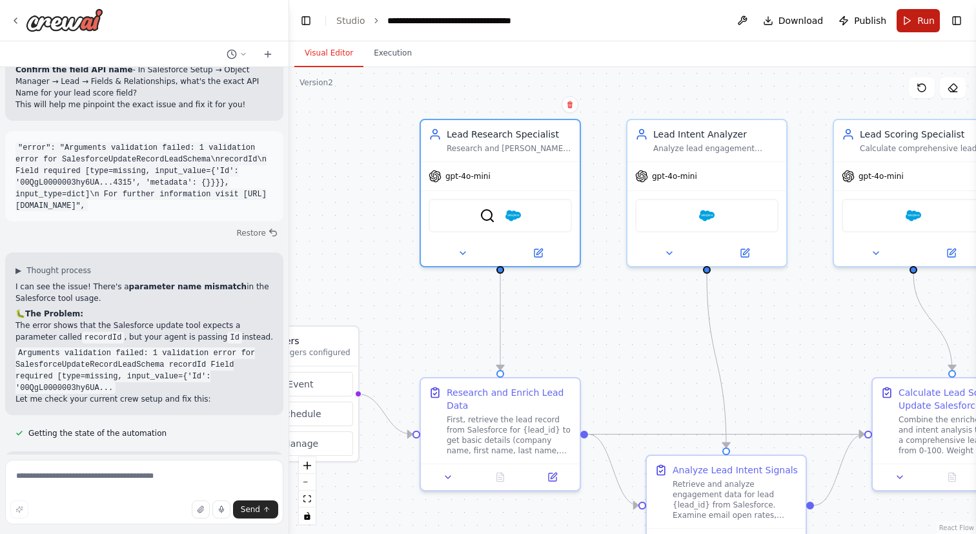
click at [905, 15] on button "Run" at bounding box center [917, 20] width 43 height 23
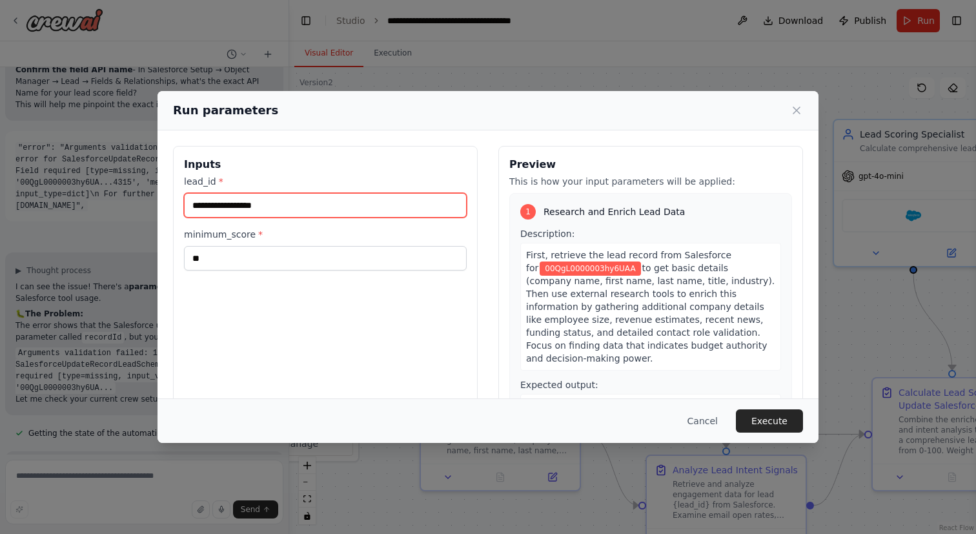
click at [283, 203] on input "**********" at bounding box center [325, 205] width 283 height 25
paste input "text"
type input "**********"
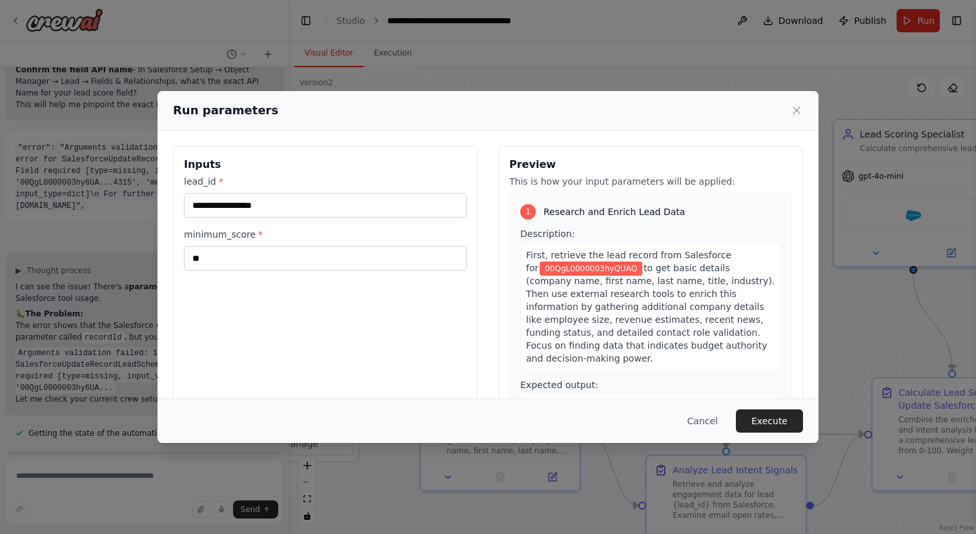
click at [347, 170] on h3 "Inputs" at bounding box center [325, 164] width 283 height 15
click at [259, 254] on input "**" at bounding box center [325, 258] width 283 height 25
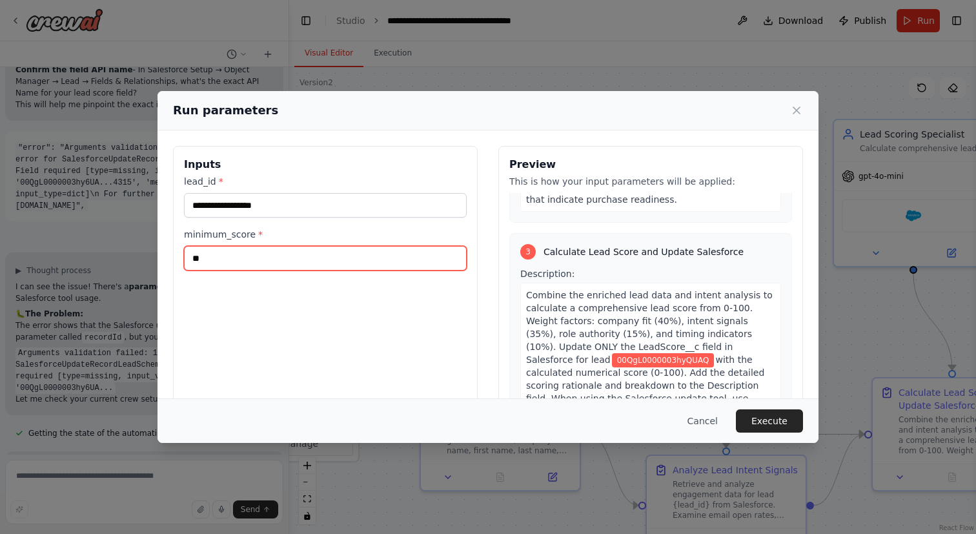
scroll to position [592, 0]
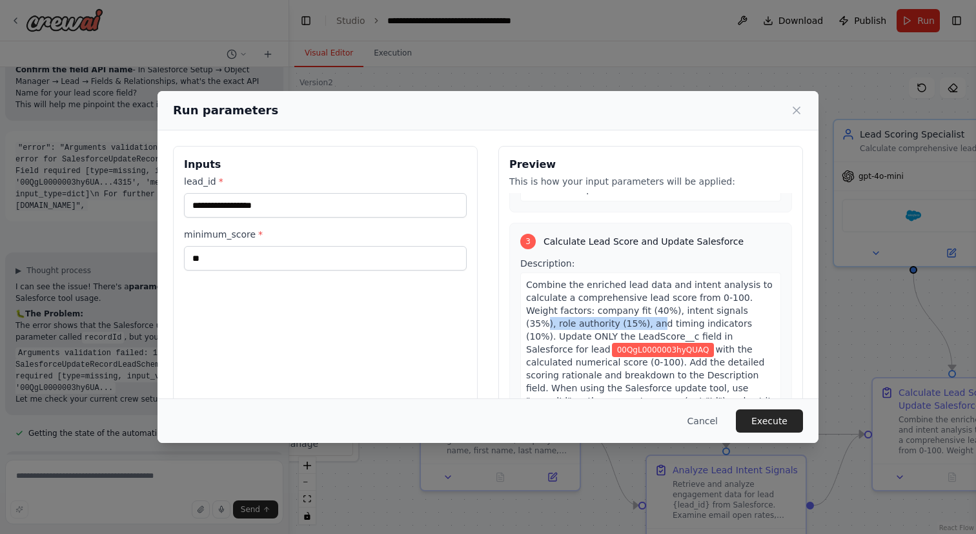
drag, startPoint x: 719, startPoint y: 286, endPoint x: 605, endPoint y: 291, distance: 114.3
click at [605, 291] on div "Combine the enriched lead data and intent analysis to calculate a comprehensive…" at bounding box center [650, 355] width 261 height 166
click at [649, 299] on span "Combine the enriched lead data and intent analysis to calculate a comprehensive…" at bounding box center [649, 316] width 247 height 75
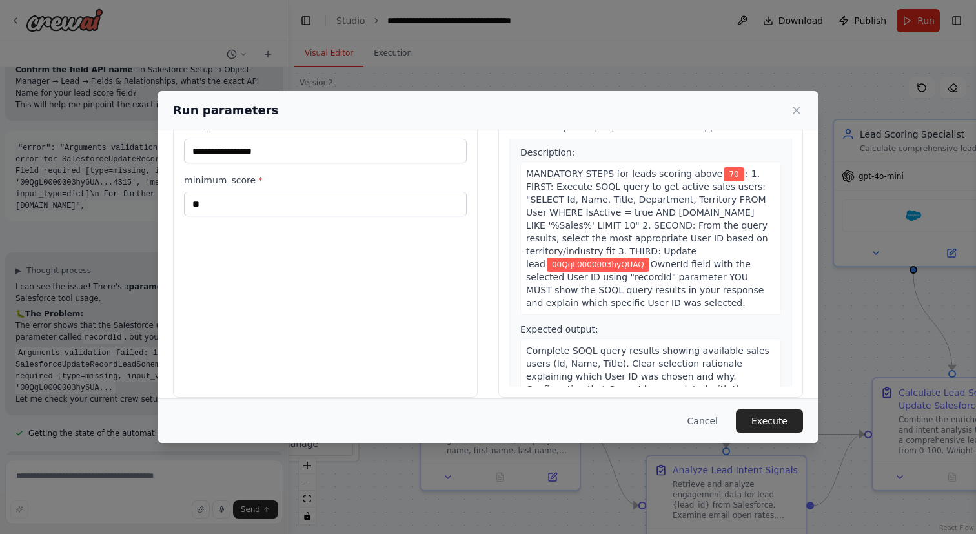
scroll to position [68, 0]
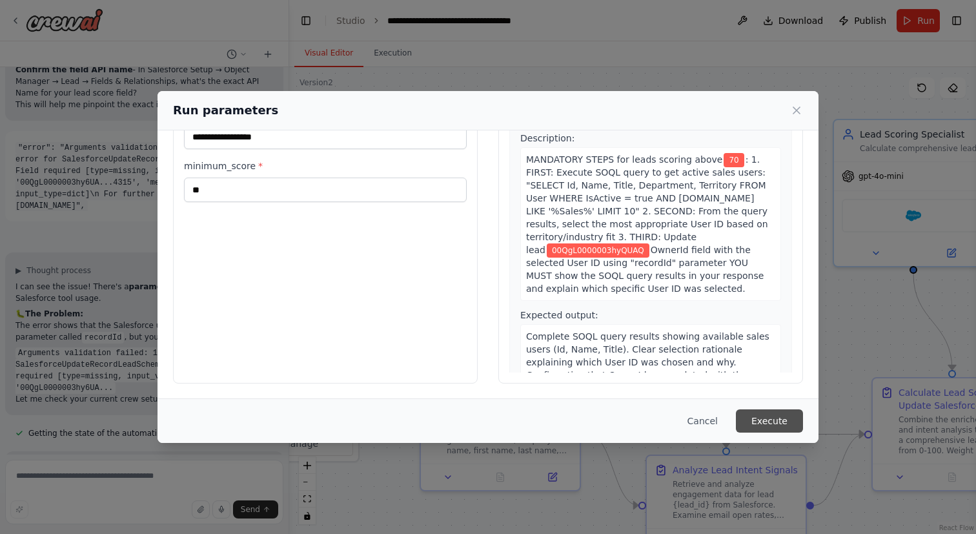
click at [762, 410] on button "Execute" at bounding box center [769, 420] width 67 height 23
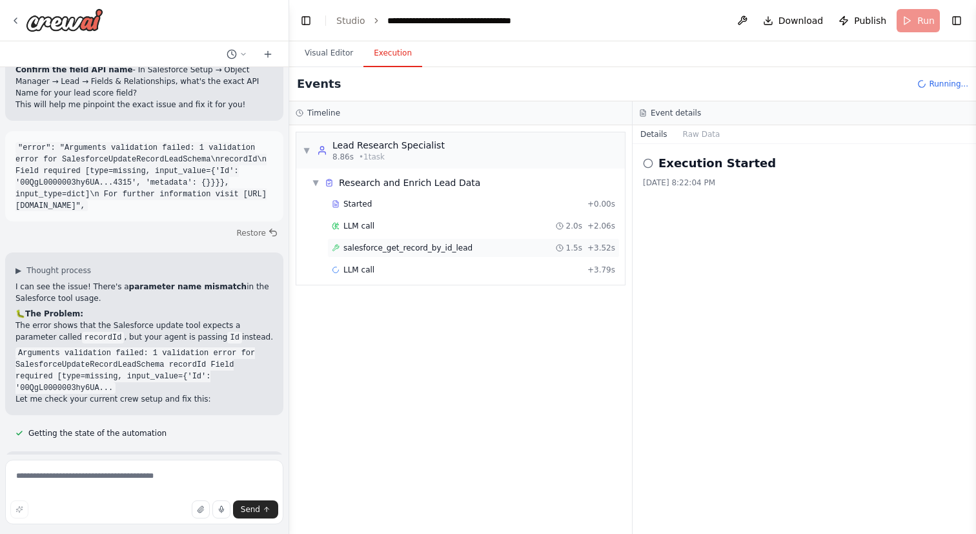
click at [431, 248] on span "salesforce_get_record_by_id_lead" at bounding box center [407, 248] width 129 height 10
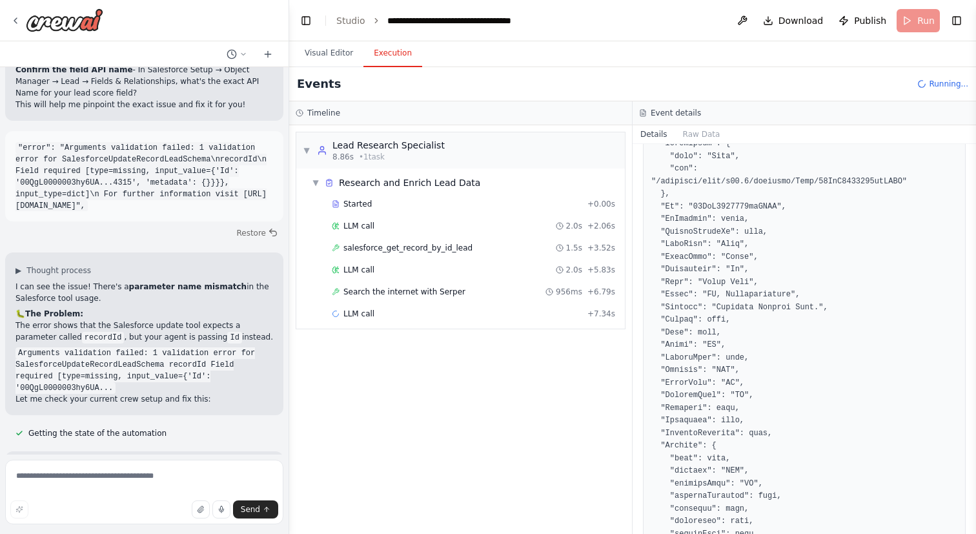
scroll to position [161, 0]
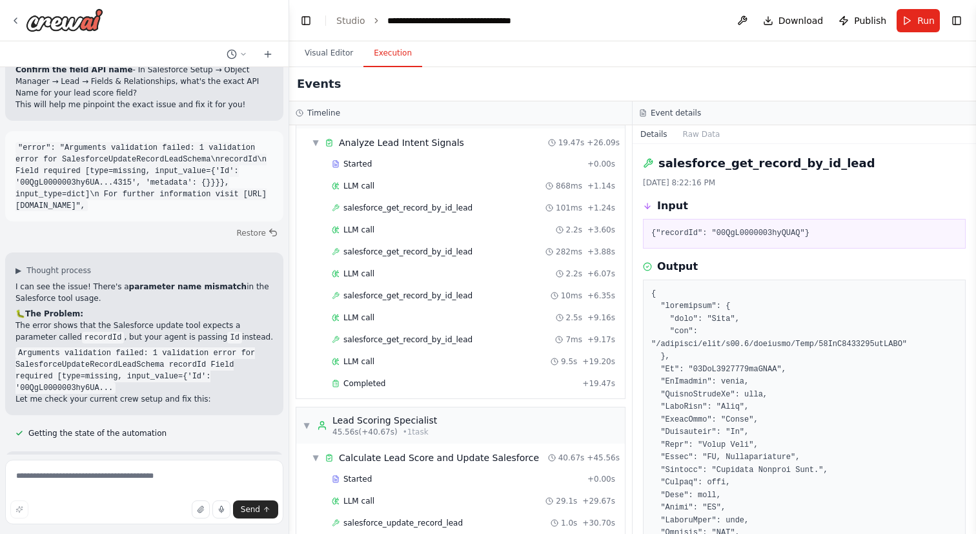
scroll to position [249, 0]
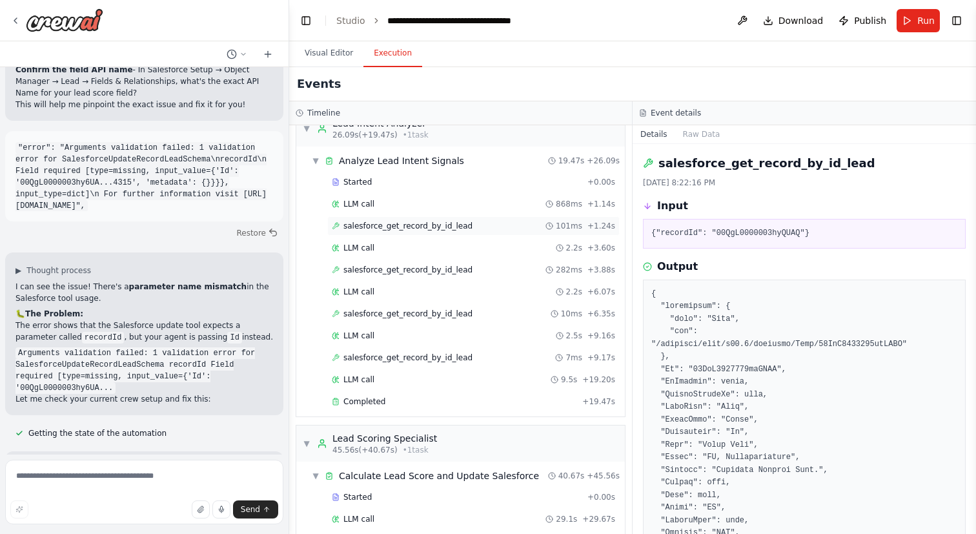
click at [441, 222] on span "salesforce_get_record_by_id_lead" at bounding box center [407, 226] width 129 height 10
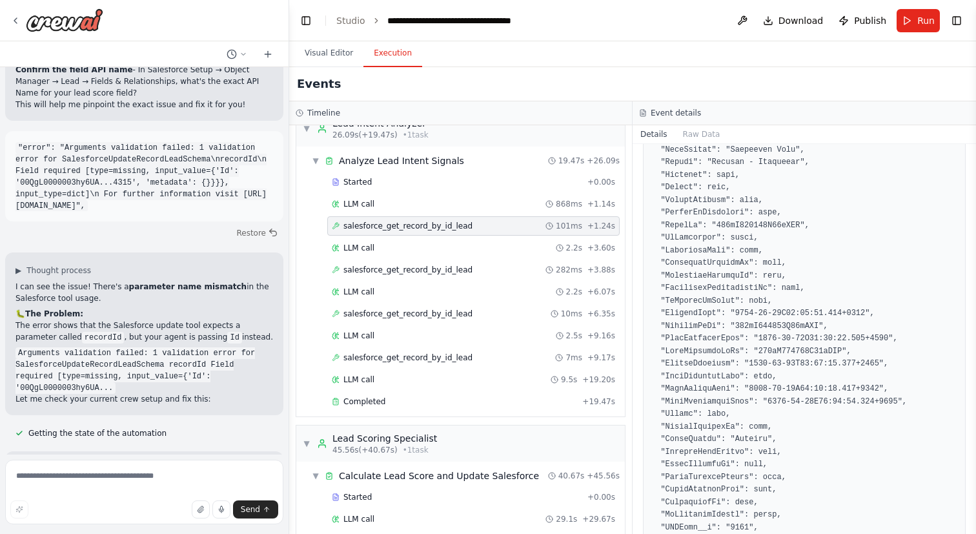
scroll to position [843, 0]
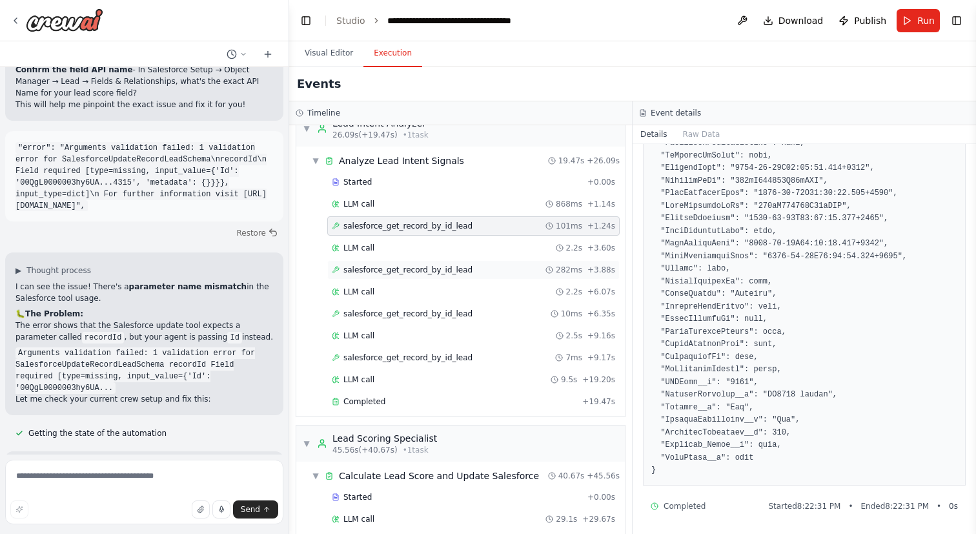
click at [439, 268] on span "salesforce_get_record_by_id_lead" at bounding box center [407, 270] width 129 height 10
click at [433, 358] on span "salesforce_get_record_by_id_lead" at bounding box center [407, 357] width 129 height 10
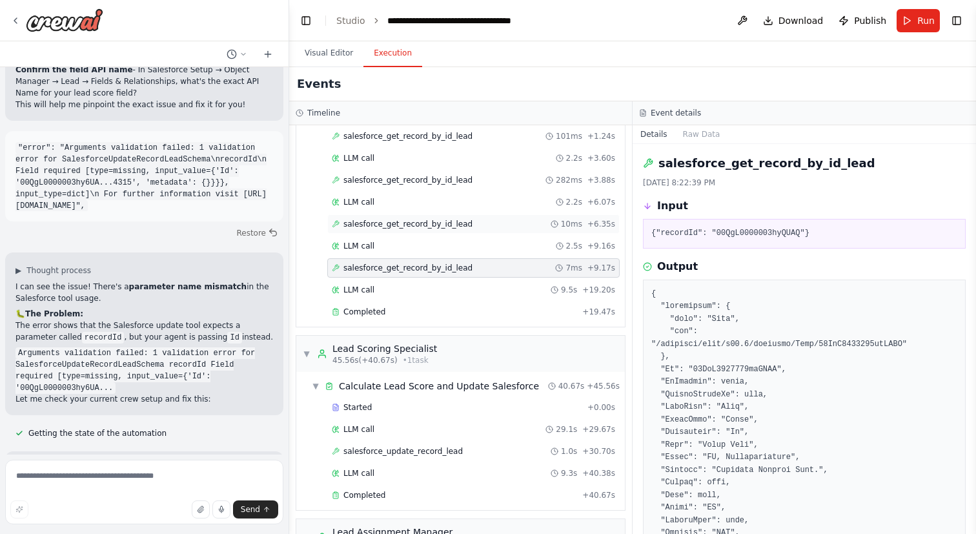
scroll to position [397, 0]
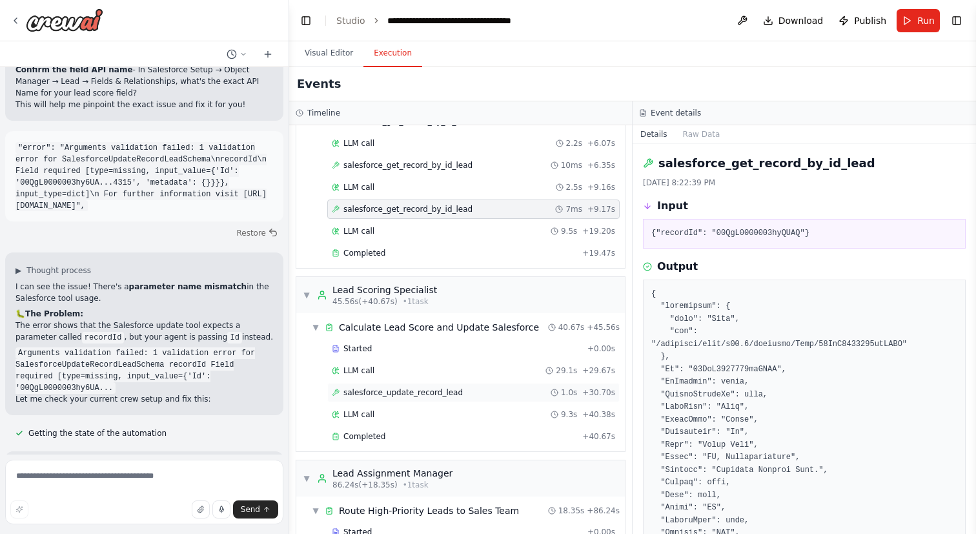
click at [442, 390] on span "salesforce_update_record_lead" at bounding box center [402, 392] width 119 height 10
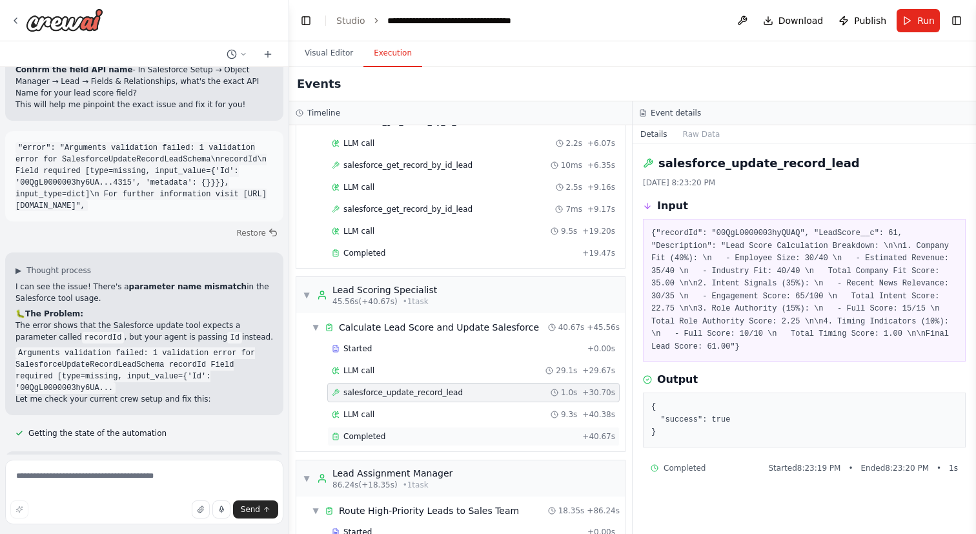
click at [563, 434] on div "Completed" at bounding box center [454, 436] width 245 height 10
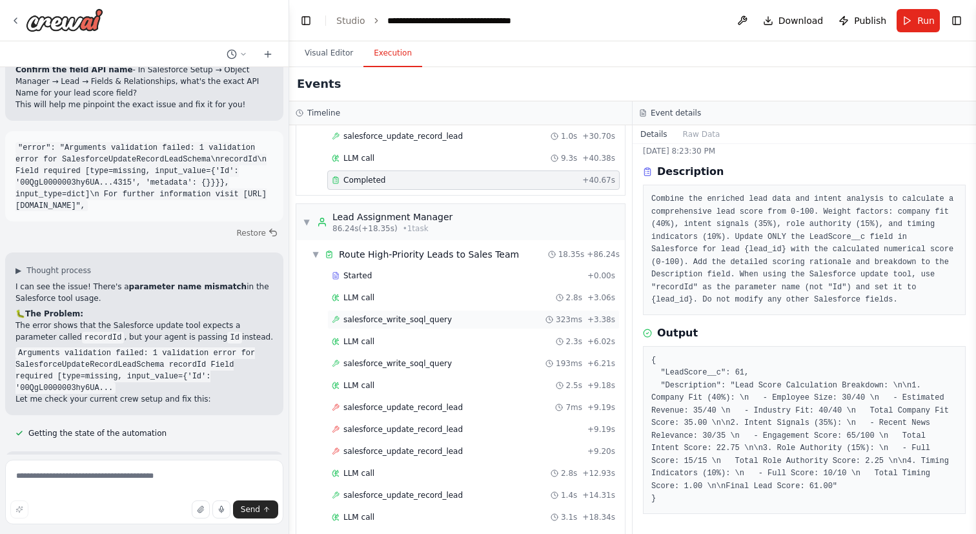
scroll to position [689, 0]
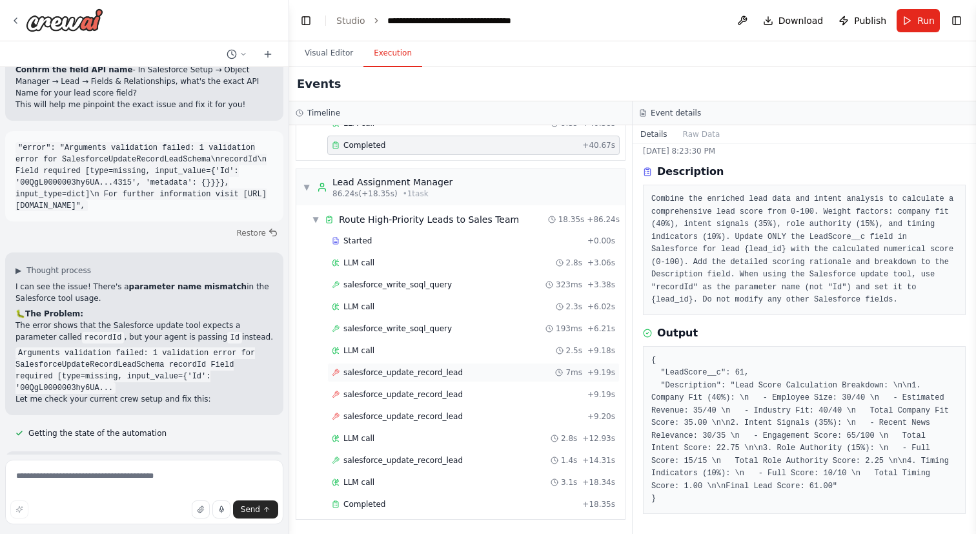
click at [401, 377] on span "salesforce_update_record_lead" at bounding box center [402, 372] width 119 height 10
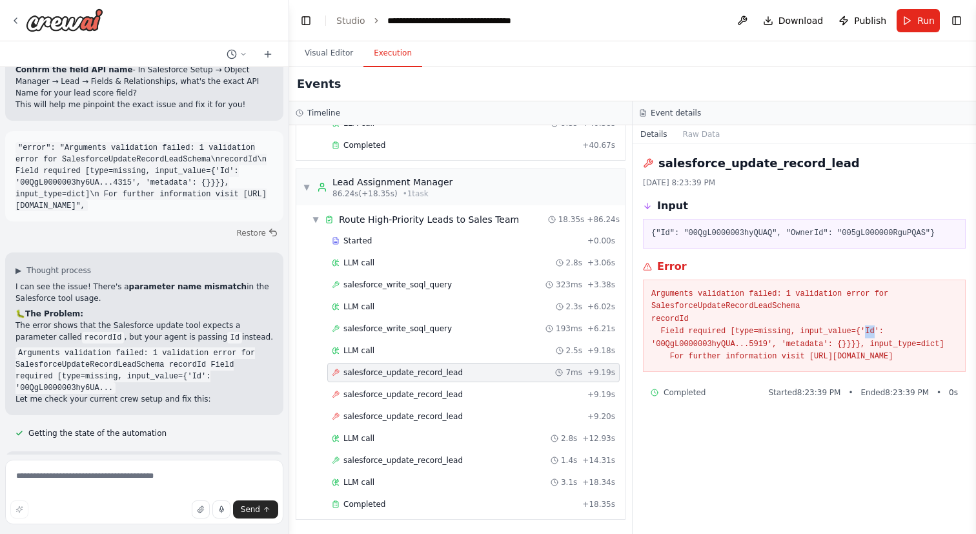
drag, startPoint x: 865, startPoint y: 333, endPoint x: 874, endPoint y: 332, distance: 9.7
click at [874, 332] on pre "Arguments validation failed: 1 validation error for SalesforceUpdateRecordLeadS…" at bounding box center [804, 325] width 306 height 75
click at [433, 456] on span "salesforce_update_record_lead" at bounding box center [402, 460] width 119 height 10
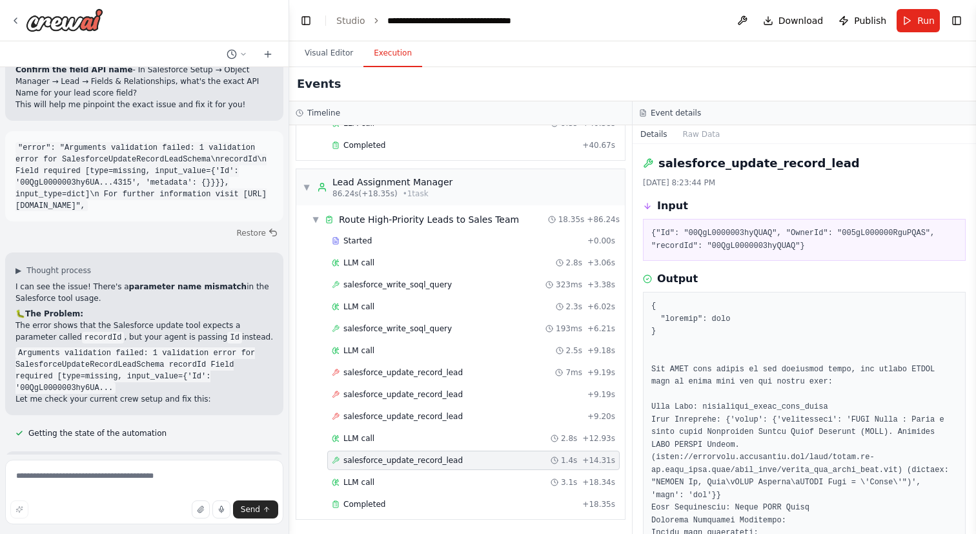
click at [687, 244] on pre "{"Id": "00QgL0000003hyQUAQ", "OwnerId": "005gL000000RguPQAS", "recordId": "00Qg…" at bounding box center [804, 239] width 306 height 25
click at [764, 248] on pre "{"Id": "00QgL0000003hyQUAQ", "OwnerId": "005gL000000RguPQAS", "recordId": "00Qg…" at bounding box center [804, 239] width 306 height 25
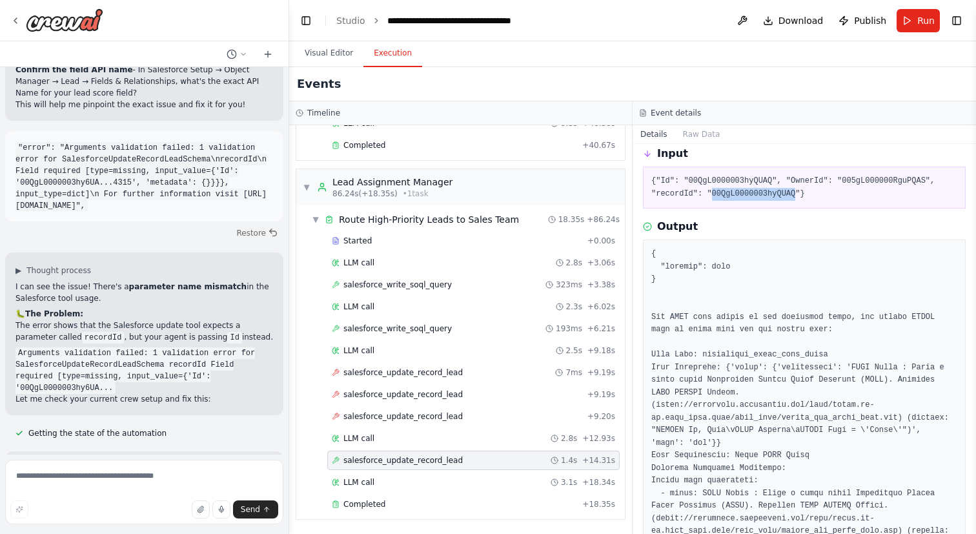
scroll to position [54, 0]
click at [436, 417] on span "salesforce_update_record_lead" at bounding box center [402, 416] width 119 height 10
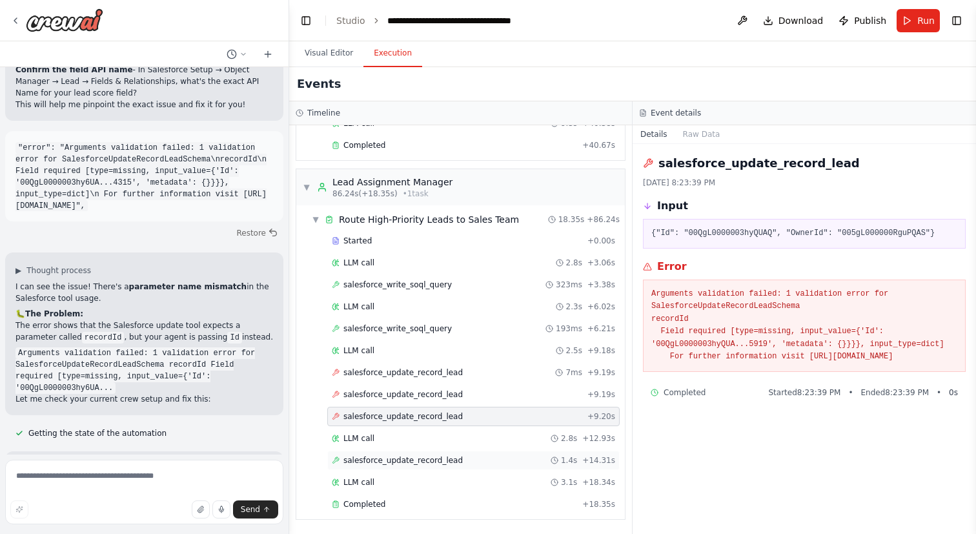
click at [432, 457] on span "salesforce_update_record_lead" at bounding box center [402, 460] width 119 height 10
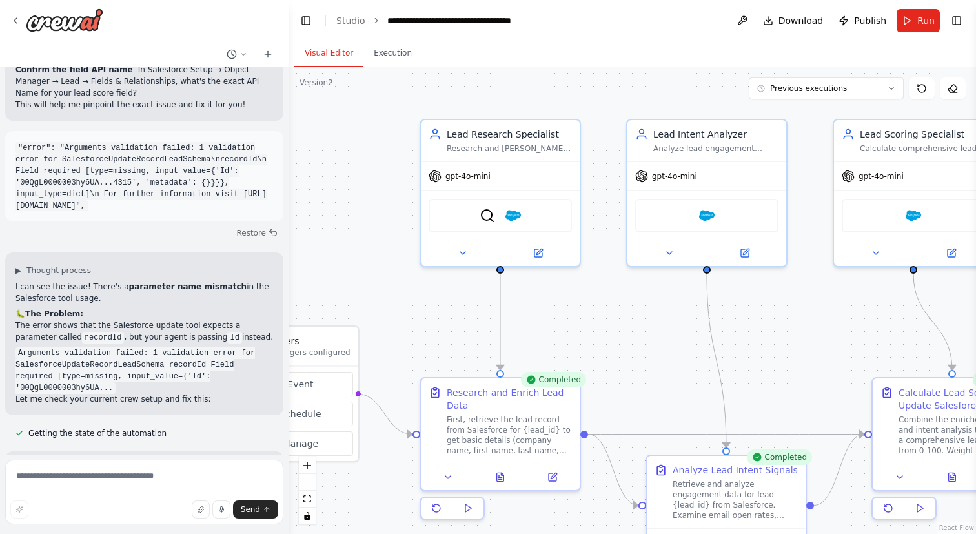
click at [328, 59] on button "Visual Editor" at bounding box center [328, 53] width 69 height 27
drag, startPoint x: 658, startPoint y: 285, endPoint x: 387, endPoint y: 216, distance: 279.1
click at [387, 216] on div ".deletable-edge-delete-btn { width: 20px; height: 20px; border: 0px solid #ffff…" at bounding box center [632, 300] width 687 height 467
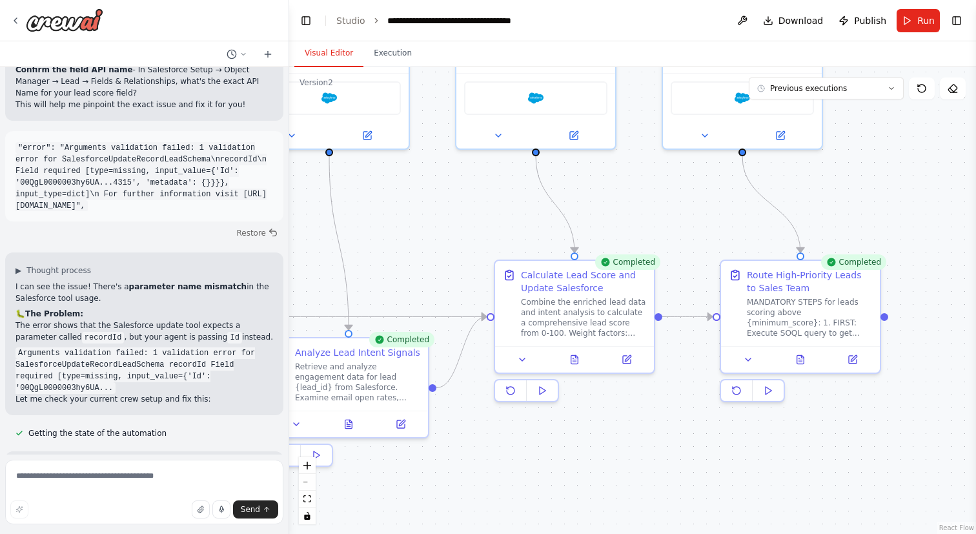
drag, startPoint x: 518, startPoint y: 297, endPoint x: 360, endPoint y: 225, distance: 173.0
click at [360, 225] on div ".deletable-edge-delete-btn { width: 20px; height: 20px; border: 0px solid #ffff…" at bounding box center [632, 300] width 687 height 467
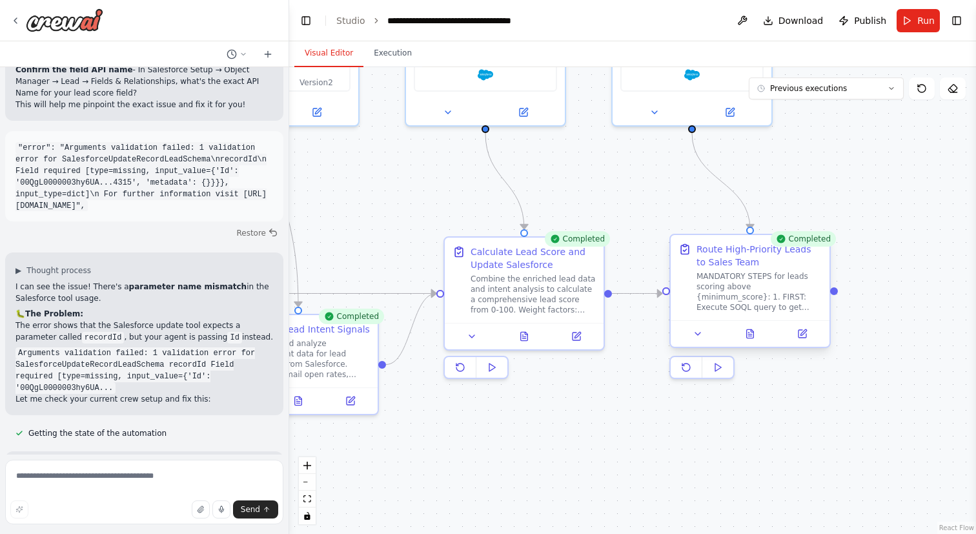
click at [806, 343] on div at bounding box center [749, 333] width 159 height 26
click at [800, 323] on div at bounding box center [749, 333] width 159 height 26
click at [801, 330] on button at bounding box center [802, 333] width 45 height 15
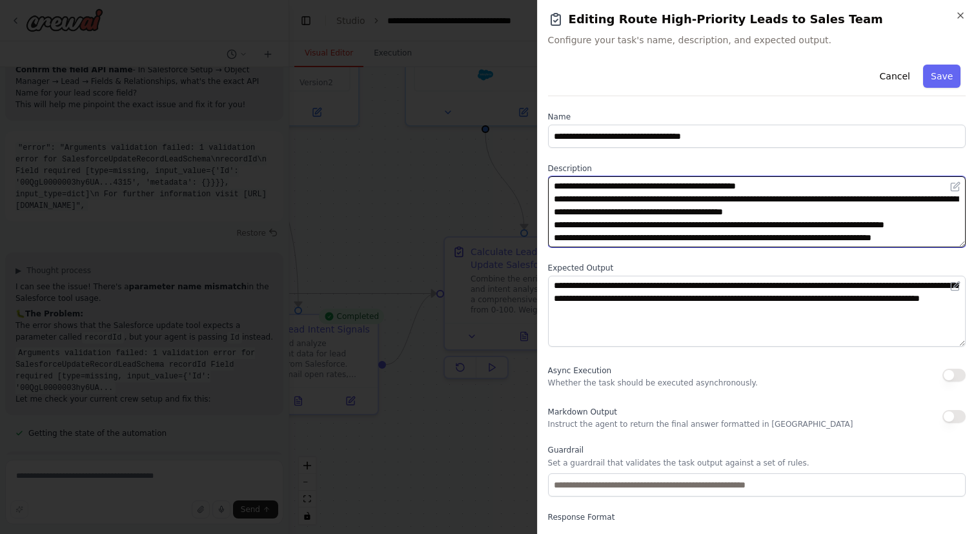
click at [937, 215] on textarea "**********" at bounding box center [757, 211] width 418 height 71
drag, startPoint x: 937, startPoint y: 215, endPoint x: 590, endPoint y: 203, distance: 347.4
click at [590, 203] on textarea "**********" at bounding box center [757, 211] width 418 height 71
click at [877, 216] on textarea "**********" at bounding box center [757, 211] width 418 height 71
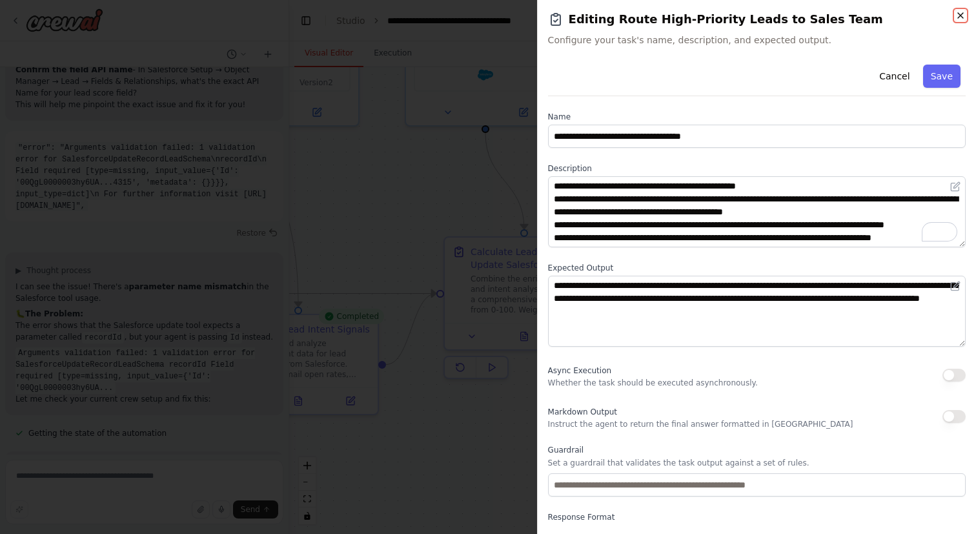
click at [960, 14] on icon "button" at bounding box center [960, 15] width 10 height 10
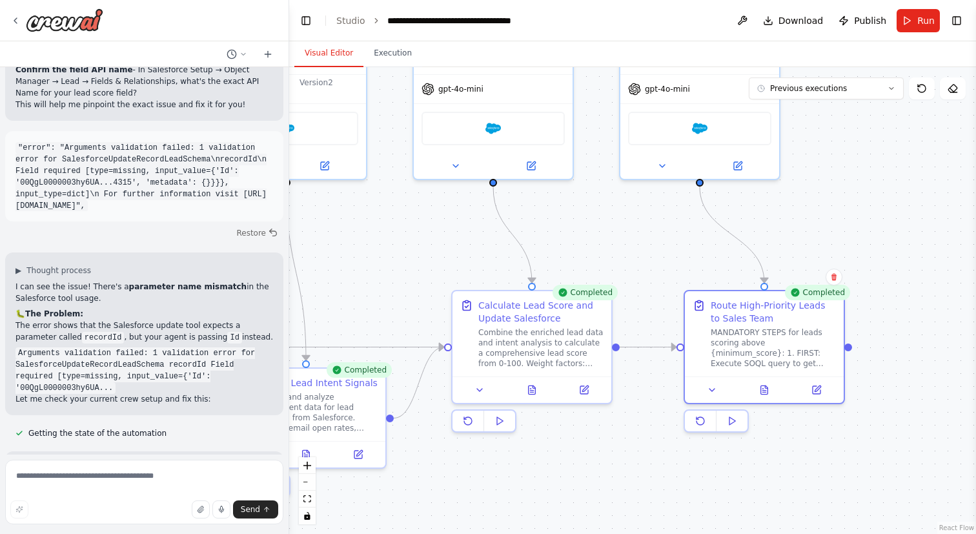
drag, startPoint x: 638, startPoint y: 192, endPoint x: 652, endPoint y: 305, distance: 113.8
click at [652, 305] on div ".deletable-edge-delete-btn { width: 20px; height: 20px; border: 0px solid #ffff…" at bounding box center [632, 300] width 687 height 467
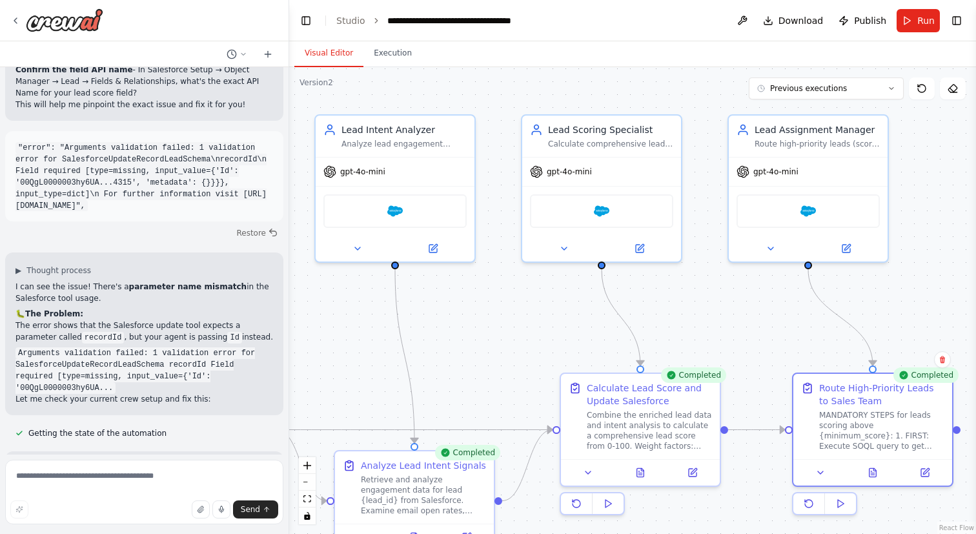
drag, startPoint x: 605, startPoint y: 206, endPoint x: 709, endPoint y: 226, distance: 105.9
click at [709, 226] on div ".deletable-edge-delete-btn { width: 20px; height: 20px; border: 0px solid #ffff…" at bounding box center [632, 300] width 687 height 467
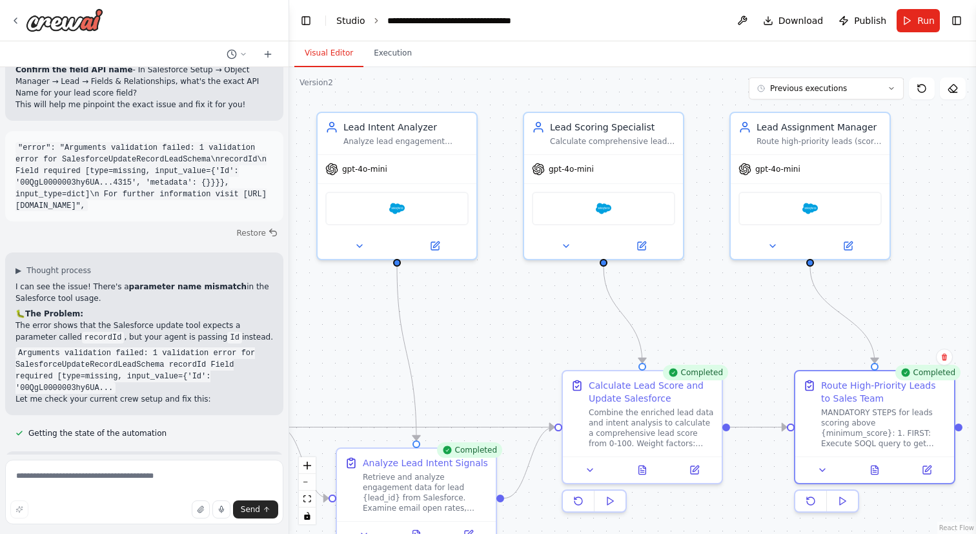
click at [344, 19] on link "Studio" at bounding box center [350, 20] width 29 height 10
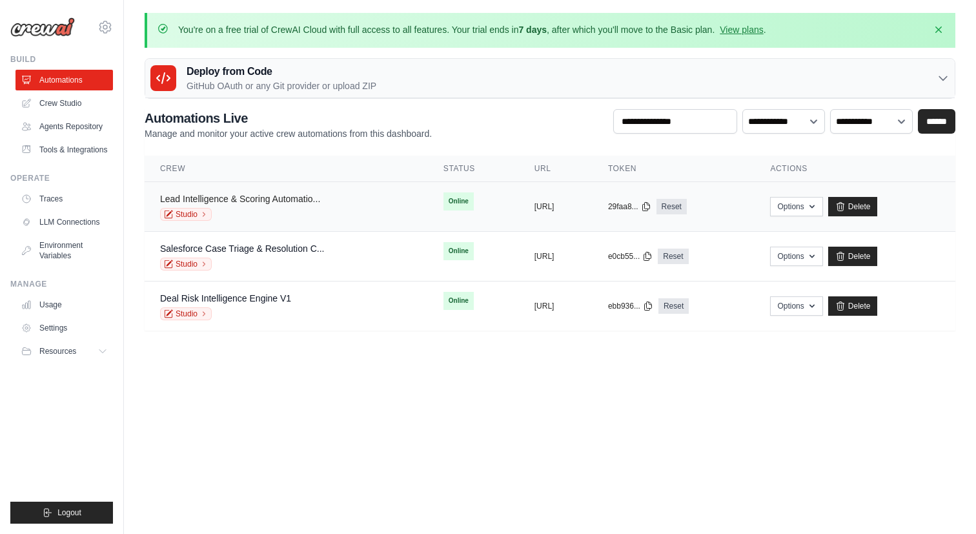
click at [299, 195] on link "Lead Intelligence & Scoring Automatio..." at bounding box center [240, 199] width 160 height 10
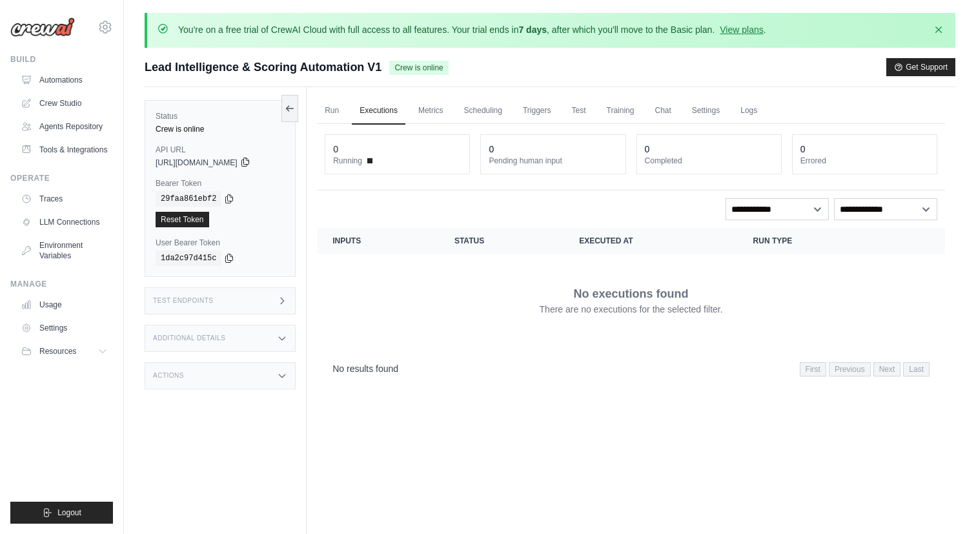
click at [248, 165] on icon at bounding box center [244, 162] width 7 height 8
drag, startPoint x: 382, startPoint y: 66, endPoint x: 146, endPoint y: 66, distance: 236.2
click at [146, 66] on div "Lead Intelligence & Scoring Automation V1 Crew is online" at bounding box center [297, 67] width 304 height 18
copy span "Lead Intelligence & Scoring Automation V1"
click at [250, 163] on icon at bounding box center [245, 162] width 10 height 10
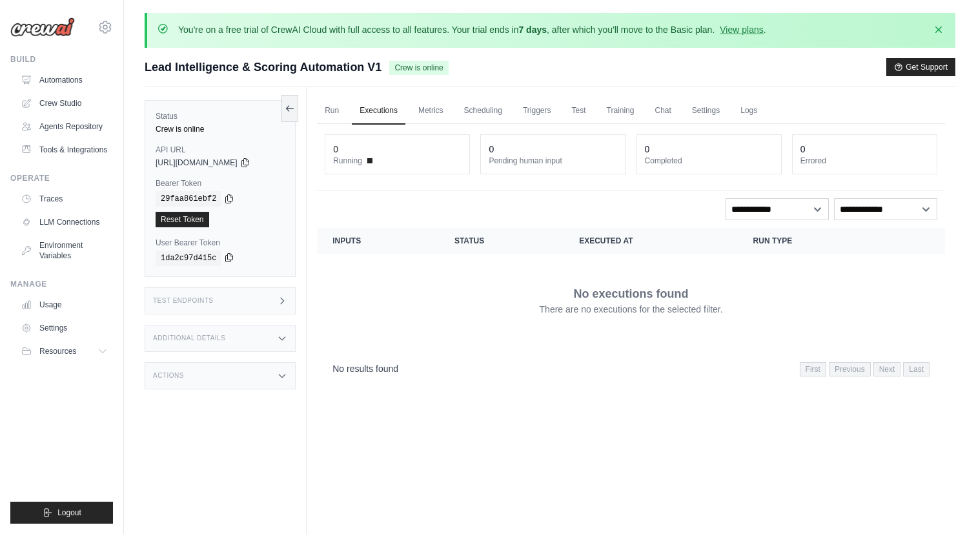
click at [228, 256] on icon at bounding box center [229, 257] width 10 height 10
click at [227, 264] on div "1da2c97d415c" at bounding box center [220, 257] width 129 height 15
click at [228, 259] on icon at bounding box center [229, 257] width 10 height 10
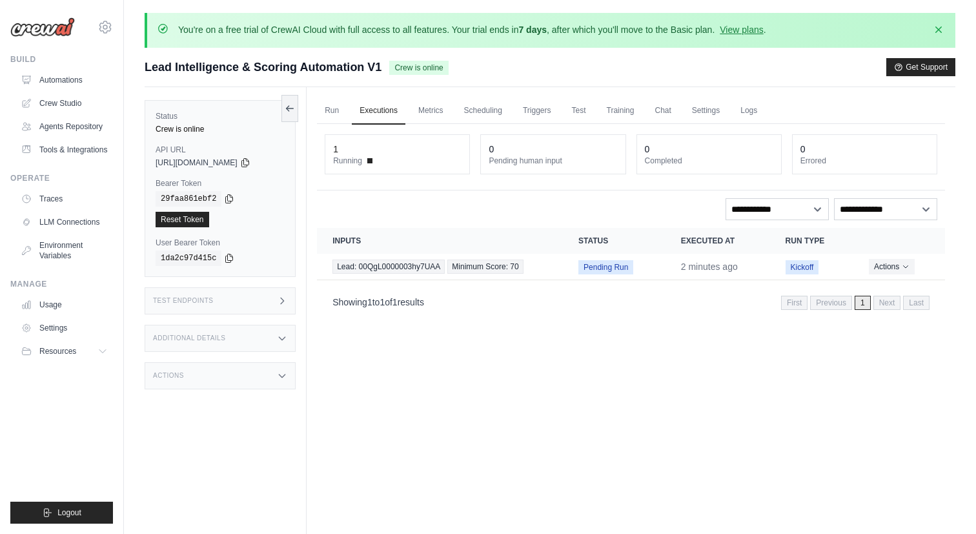
drag, startPoint x: 383, startPoint y: 66, endPoint x: 146, endPoint y: 71, distance: 236.9
click at [146, 71] on div "Lead Intelligence & Scoring Automation V1 Crew is online" at bounding box center [297, 67] width 304 height 18
copy span "Lead Intelligence & Scoring Automation V1"
click at [313, 143] on div "Run Executions Metrics Scheduling Triggers Test Training Chat Settings Logs 1 R…" at bounding box center [631, 354] width 649 height 534
click at [250, 161] on icon at bounding box center [245, 162] width 10 height 10
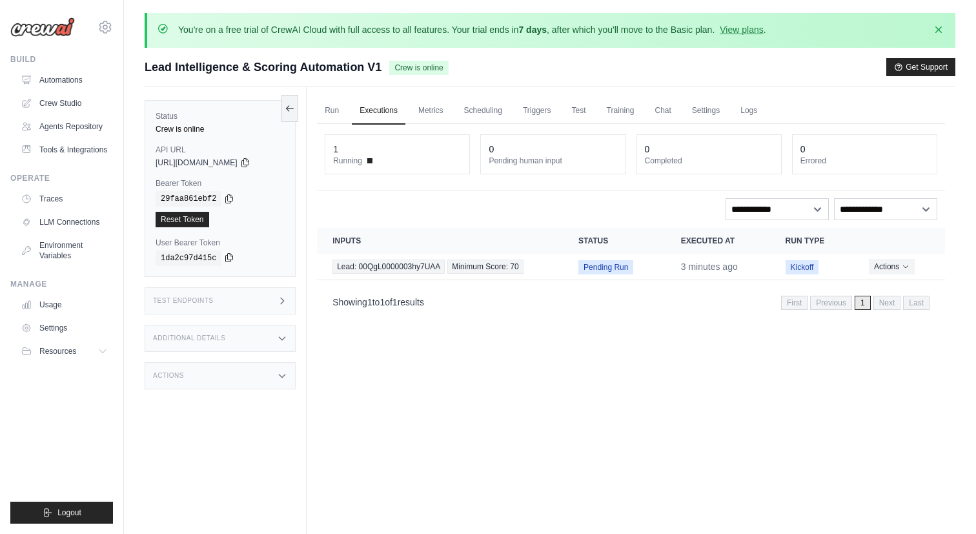
click at [230, 257] on icon at bounding box center [229, 257] width 10 height 10
click at [250, 160] on icon at bounding box center [245, 162] width 10 height 10
click at [332, 108] on link "Run" at bounding box center [332, 110] width 30 height 27
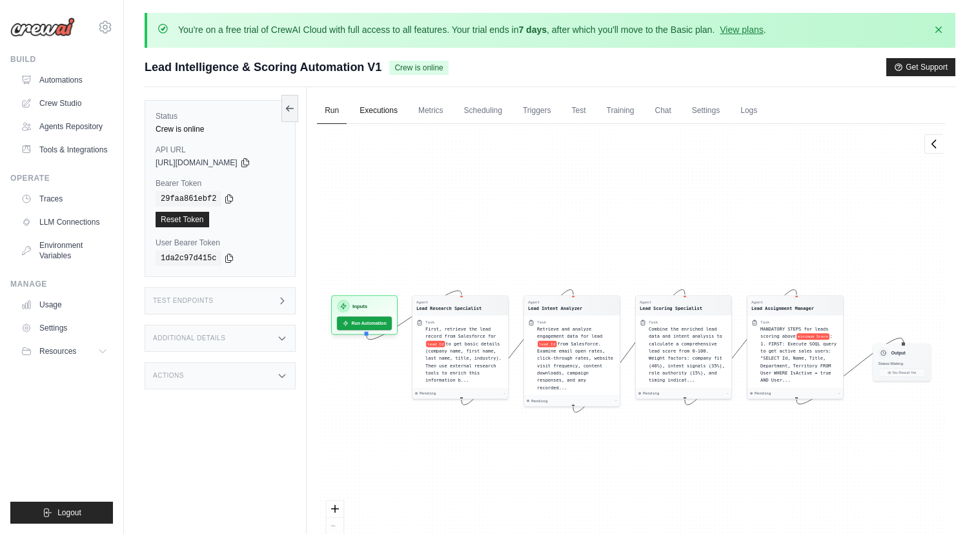
click at [372, 113] on link "Executions" at bounding box center [379, 110] width 54 height 27
